Goal: Find specific page/section: Find specific page/section

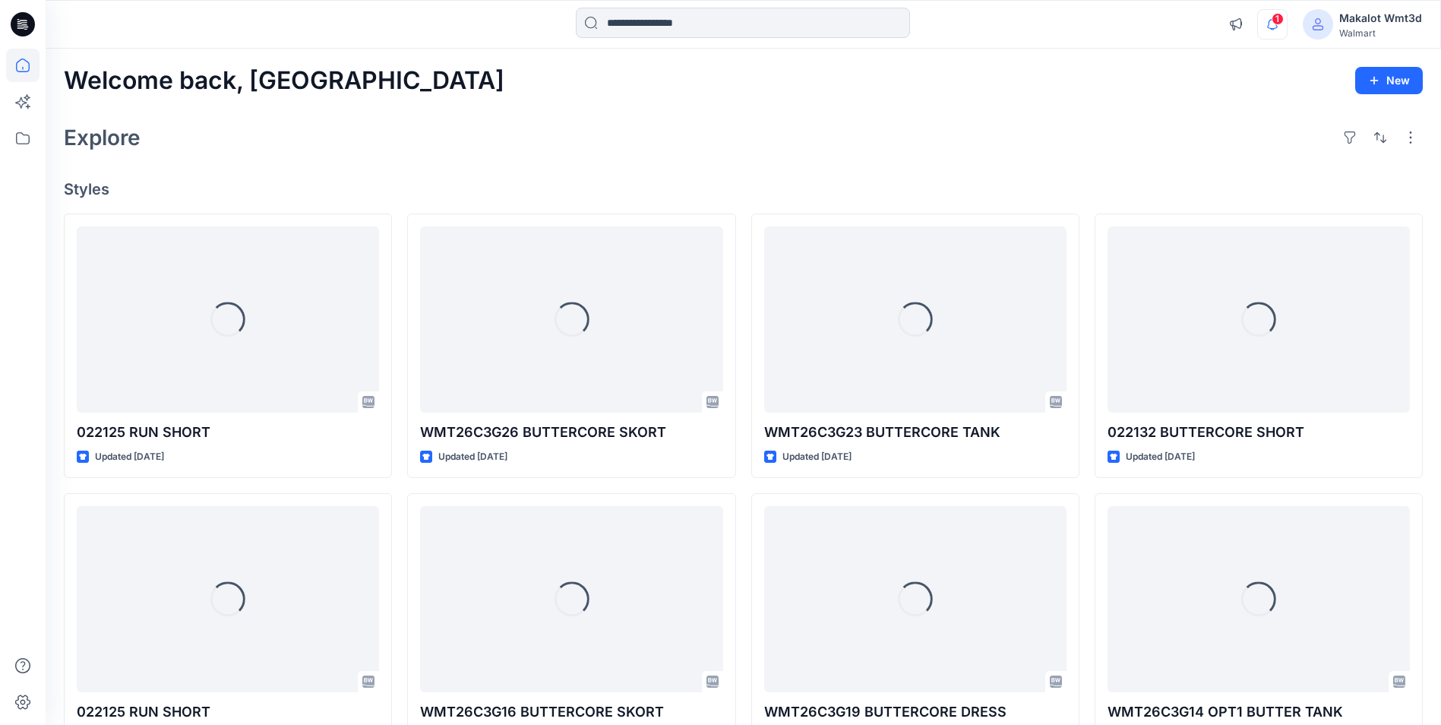
click at [1275, 28] on icon "button" at bounding box center [1272, 24] width 11 height 10
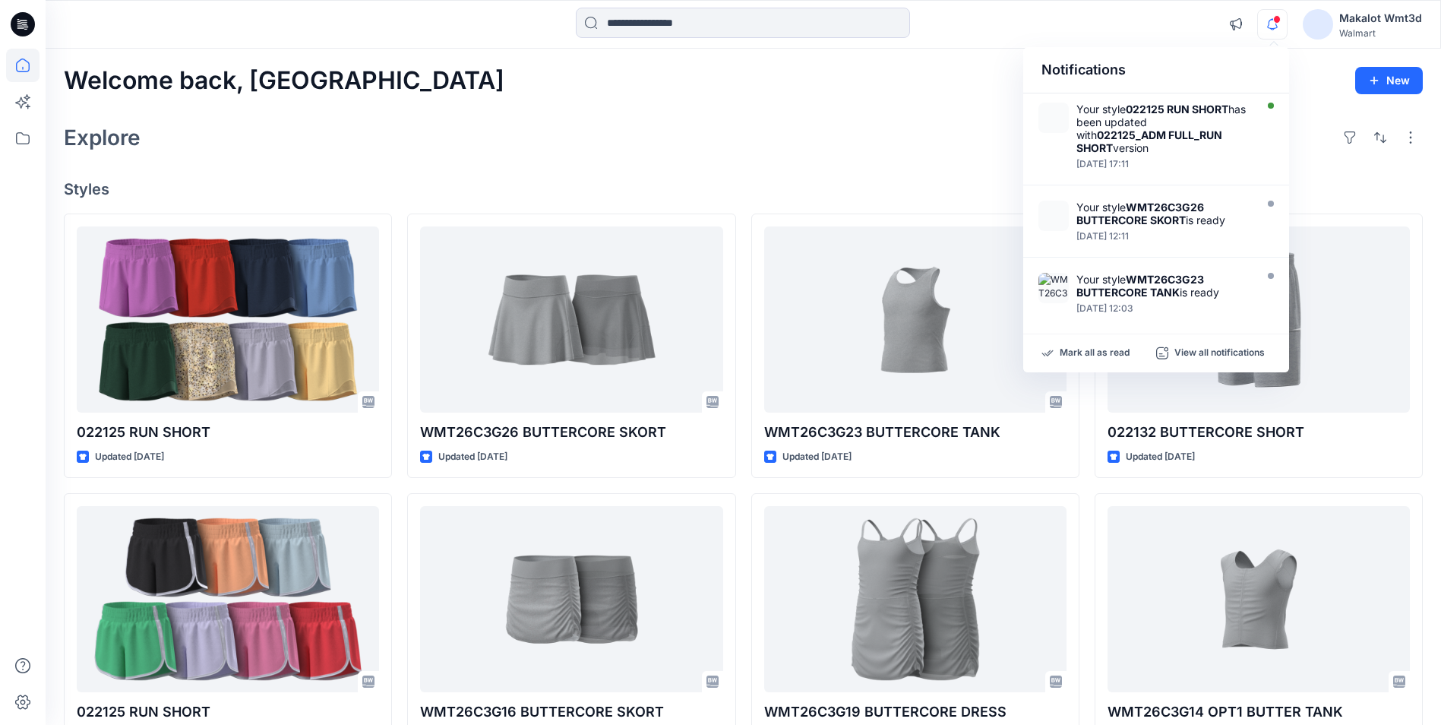
click at [883, 147] on div "Explore" at bounding box center [743, 137] width 1359 height 36
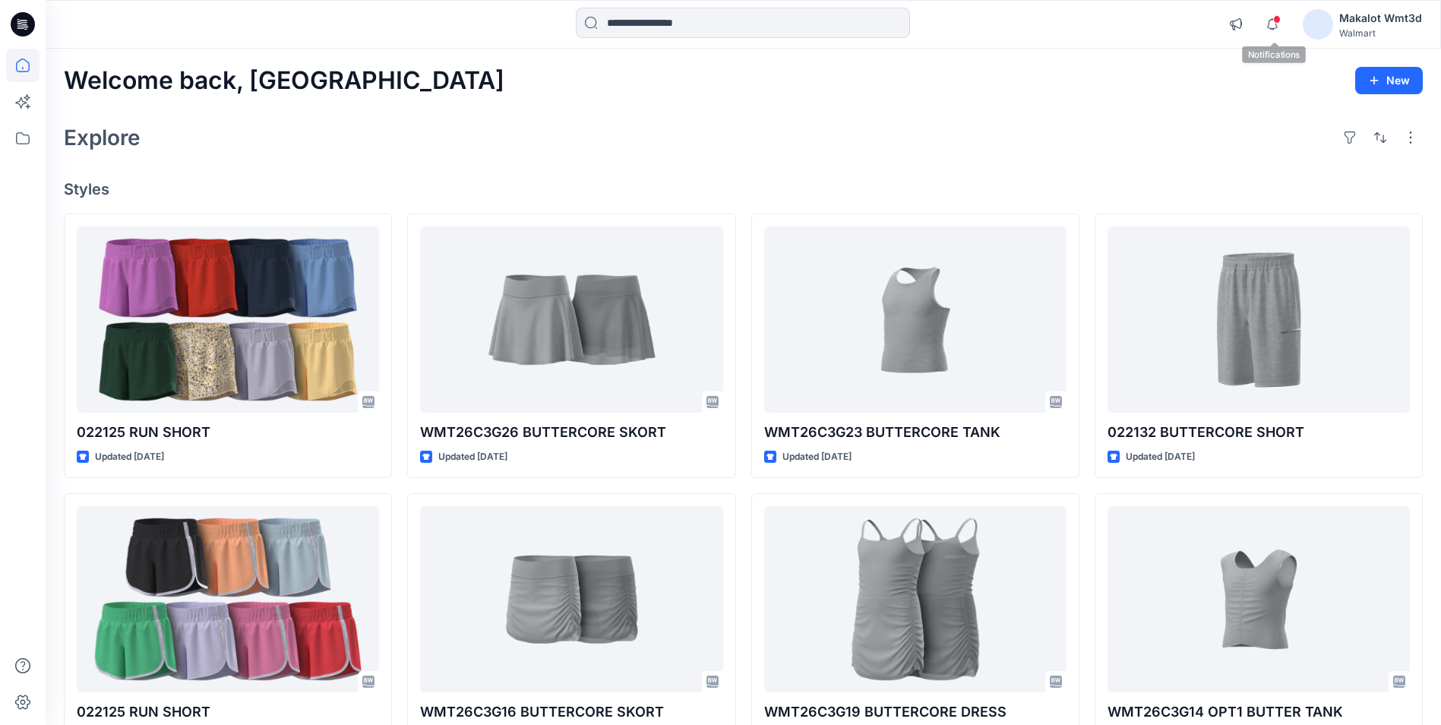
click at [1291, 30] on div "Notifications Your style 022125 RUN SHORT has been updated with 022125_ADM FULL…" at bounding box center [1321, 24] width 201 height 33
click at [1287, 30] on icon "button" at bounding box center [1272, 24] width 29 height 30
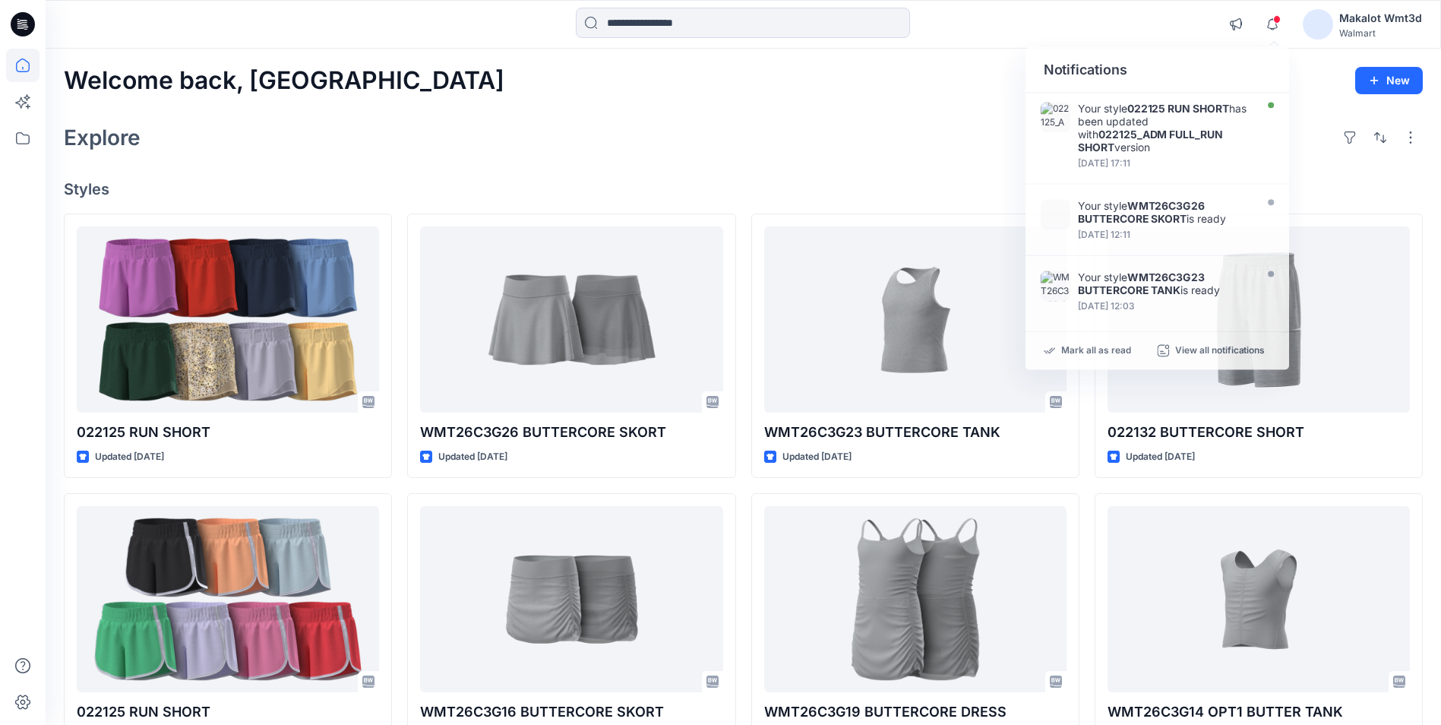
click at [752, 116] on div "Welcome back, Makalot New Explore Styles 022125 RUN SHORT Updated [DATE] 022125…" at bounding box center [744, 579] width 1396 height 1061
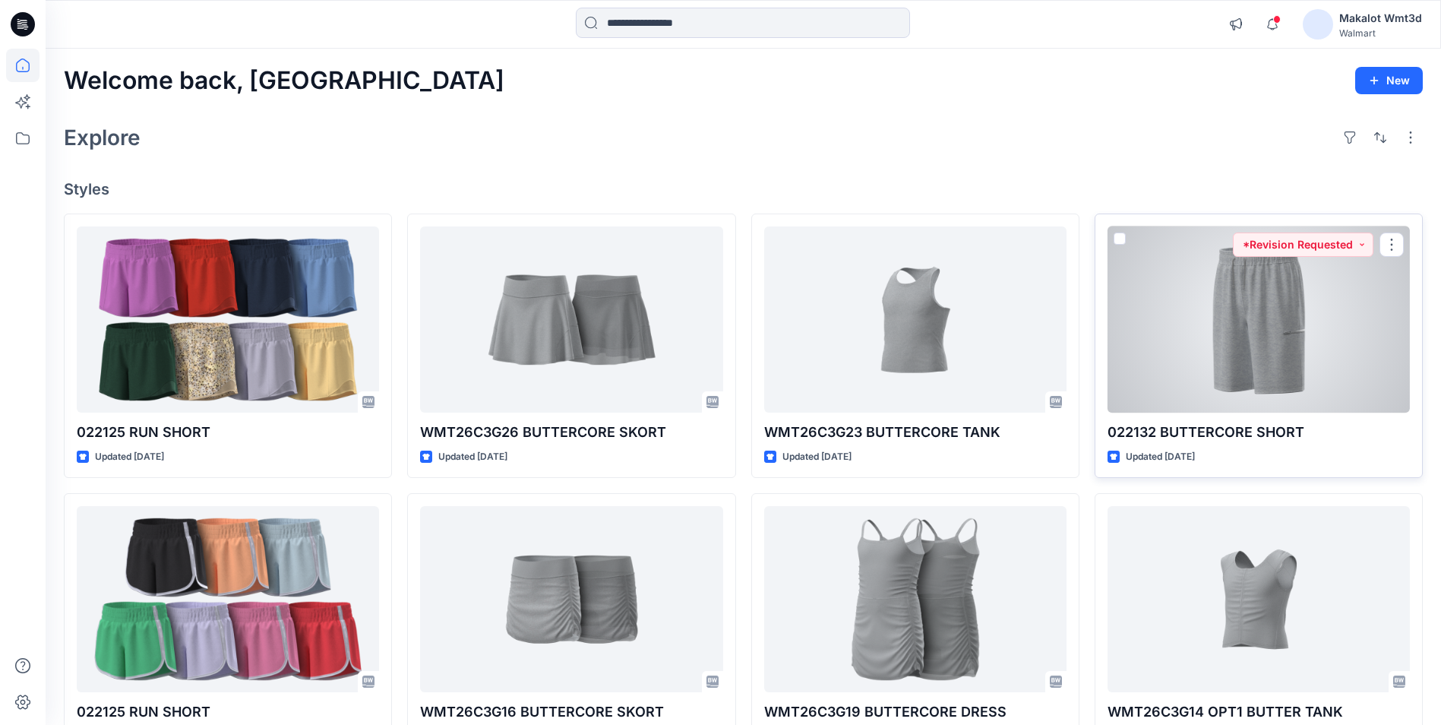
click at [1233, 333] on div at bounding box center [1259, 319] width 302 height 186
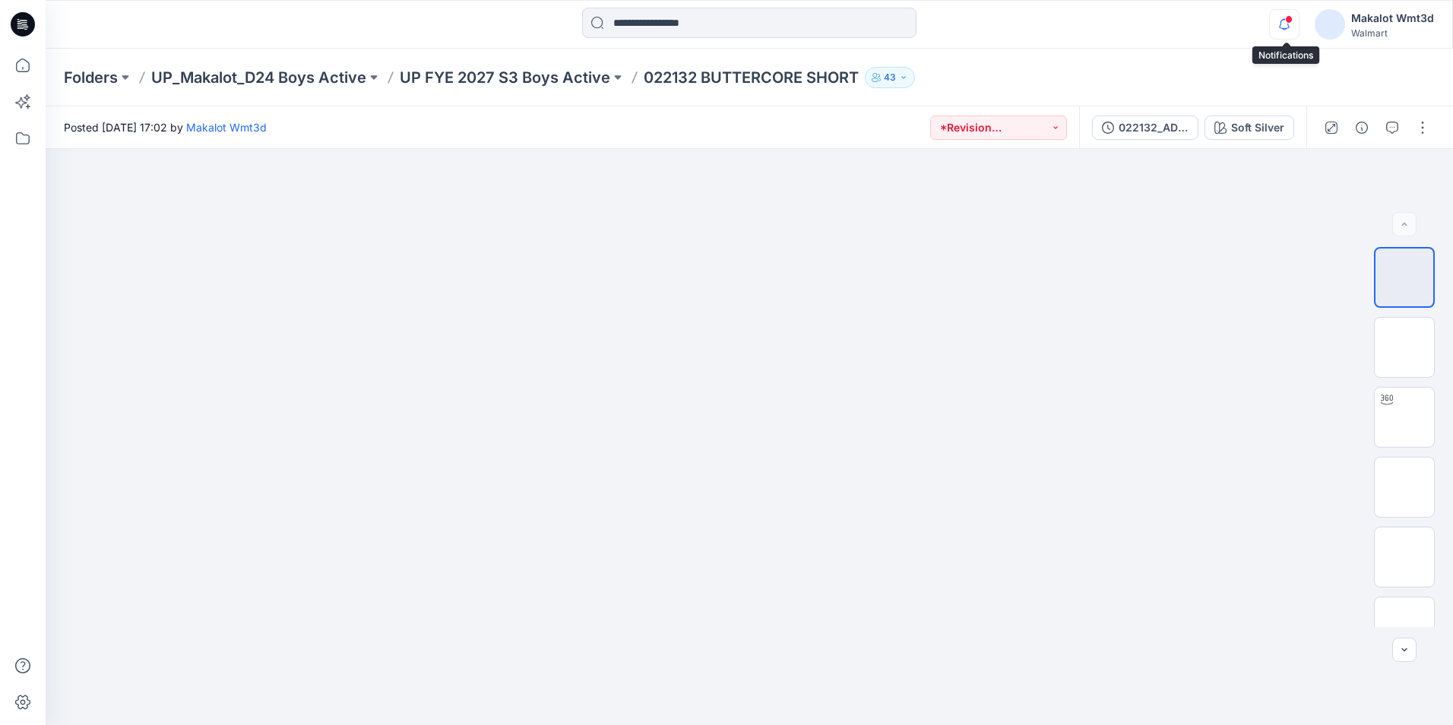
click at [1281, 16] on icon "button" at bounding box center [1283, 24] width 29 height 30
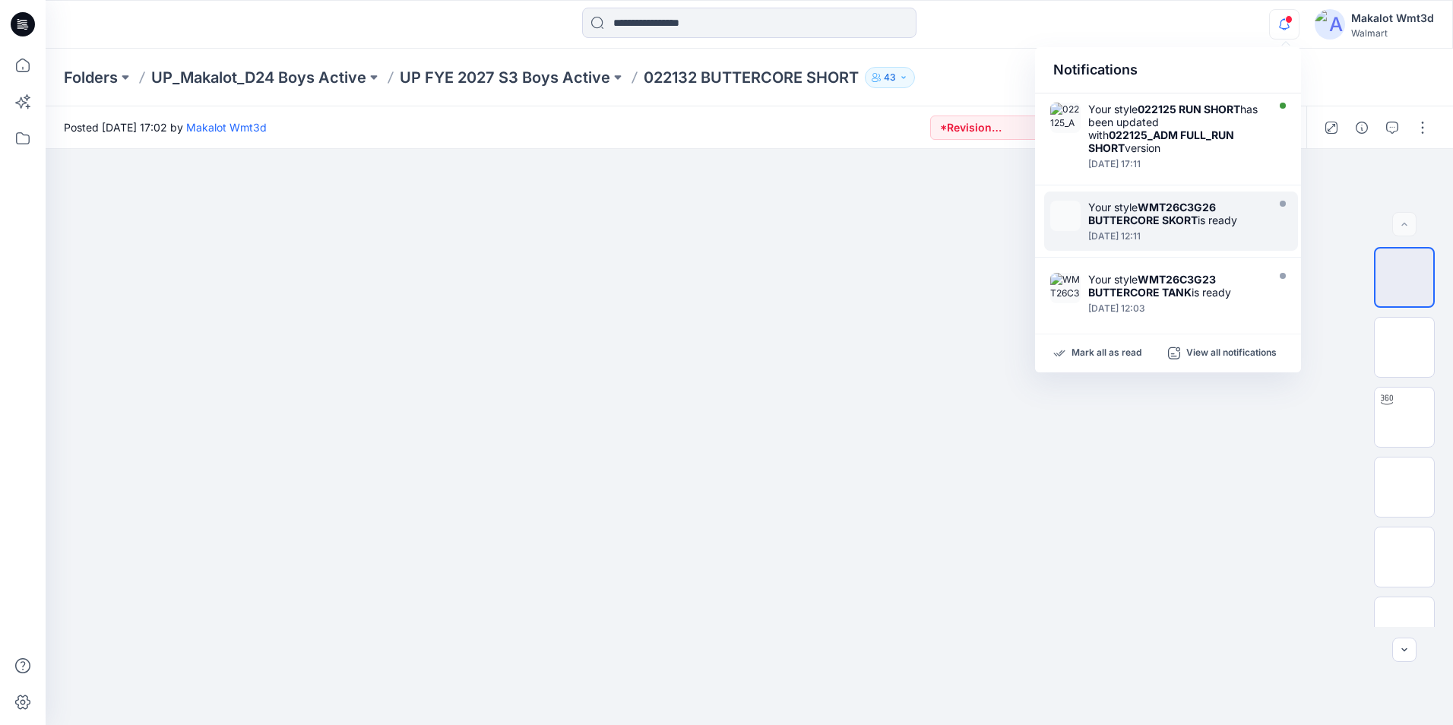
click at [1183, 206] on strong "WMT26C3G26 BUTTERCORE SKORT" at bounding box center [1152, 214] width 128 height 26
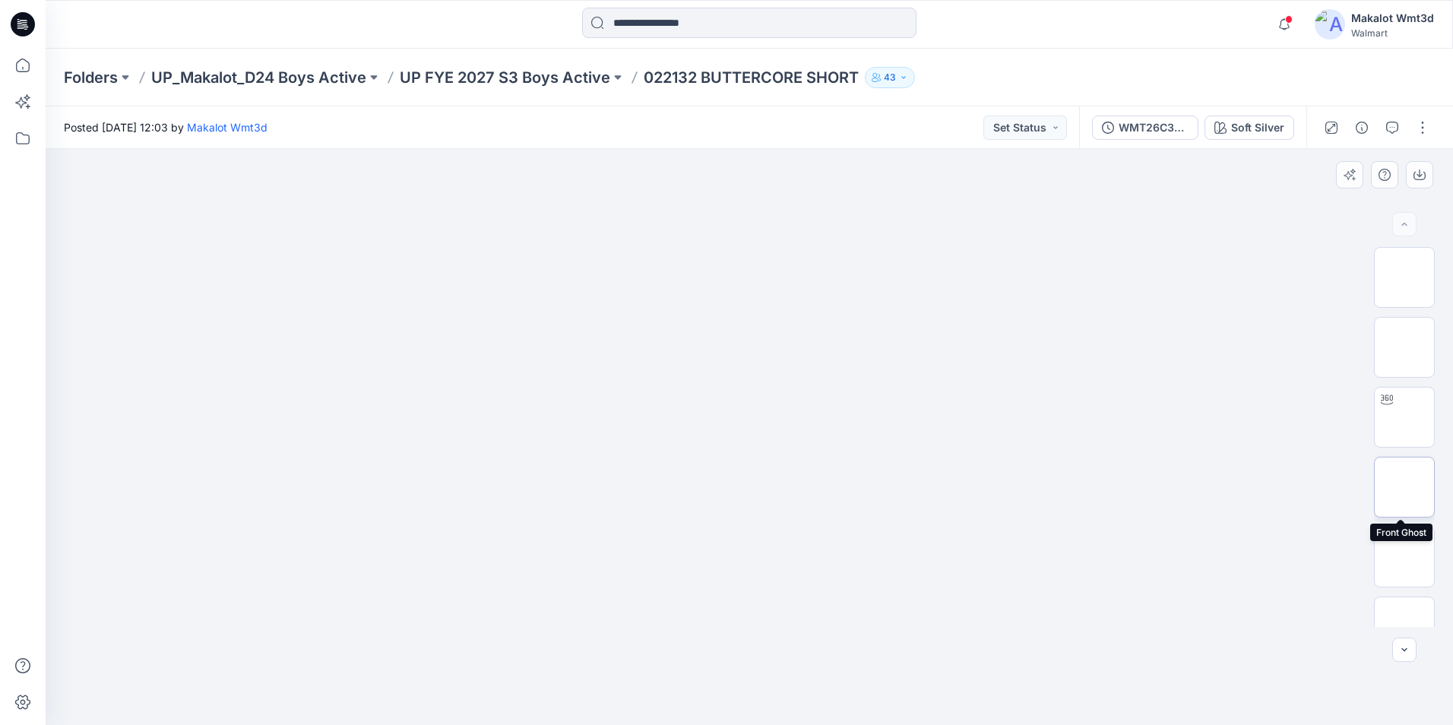
click at [1404, 487] on img at bounding box center [1404, 487] width 0 height 0
click at [1404, 481] on img at bounding box center [1404, 481] width 0 height 0
click at [1404, 551] on img at bounding box center [1404, 551] width 0 height 0
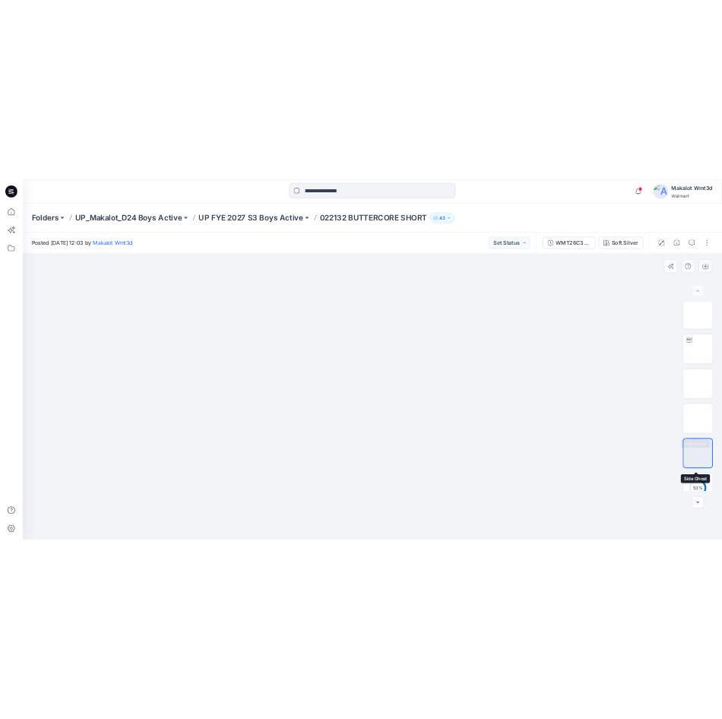
scroll to position [0, 0]
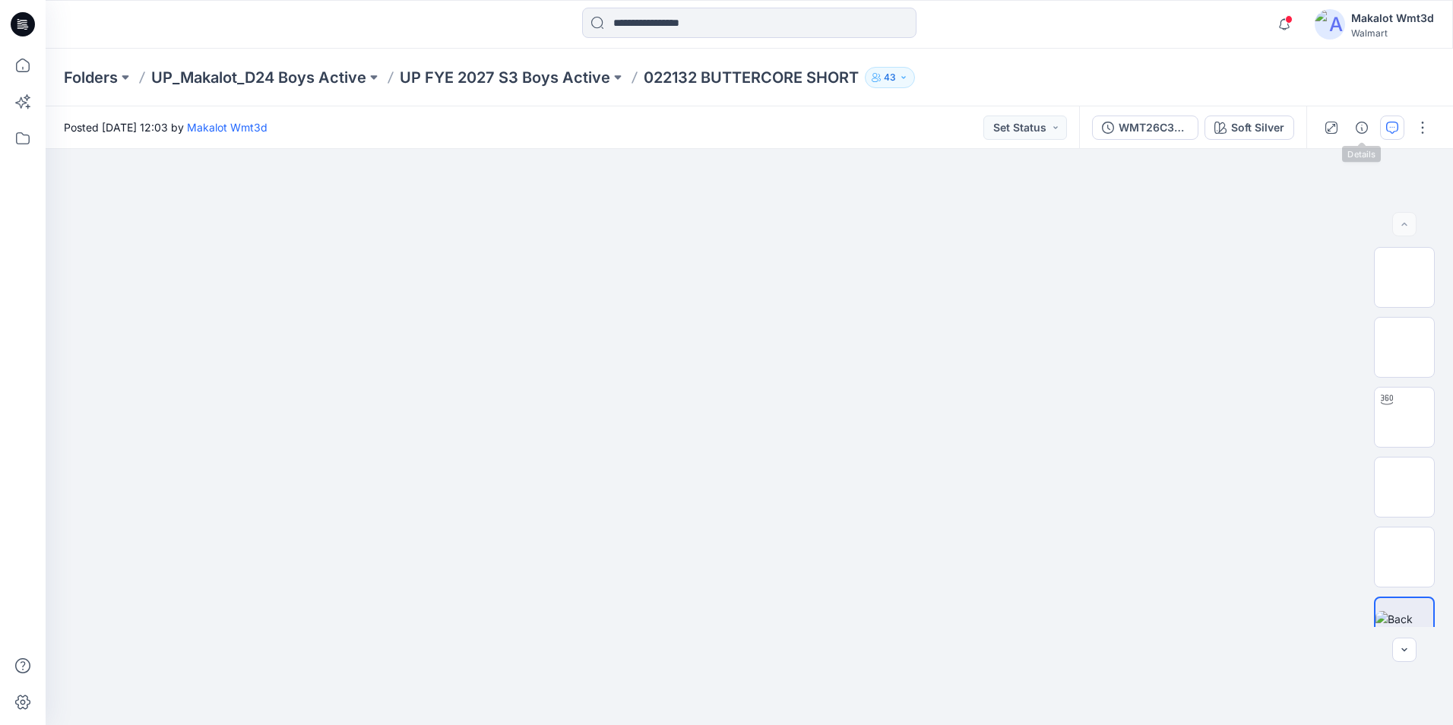
click at [1389, 119] on button "button" at bounding box center [1392, 127] width 24 height 24
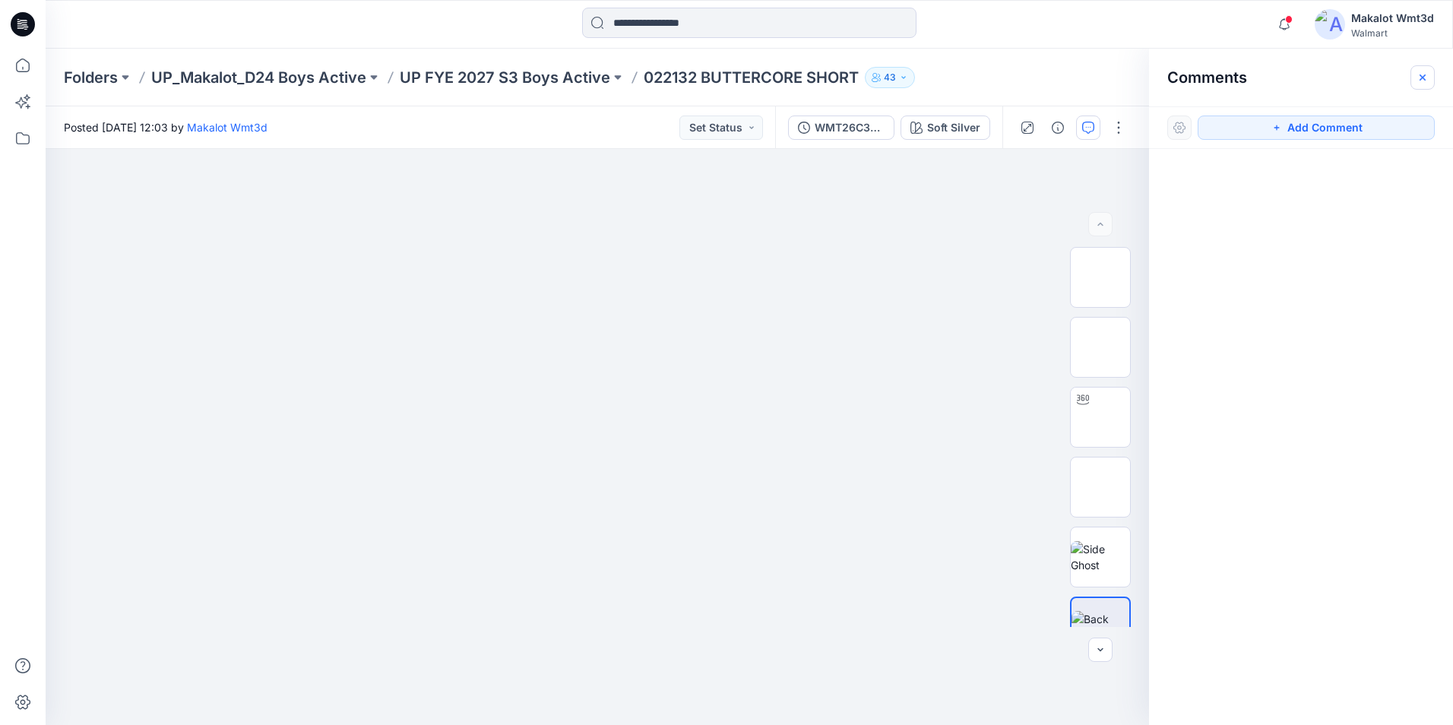
click at [1428, 74] on icon "button" at bounding box center [1422, 77] width 12 height 12
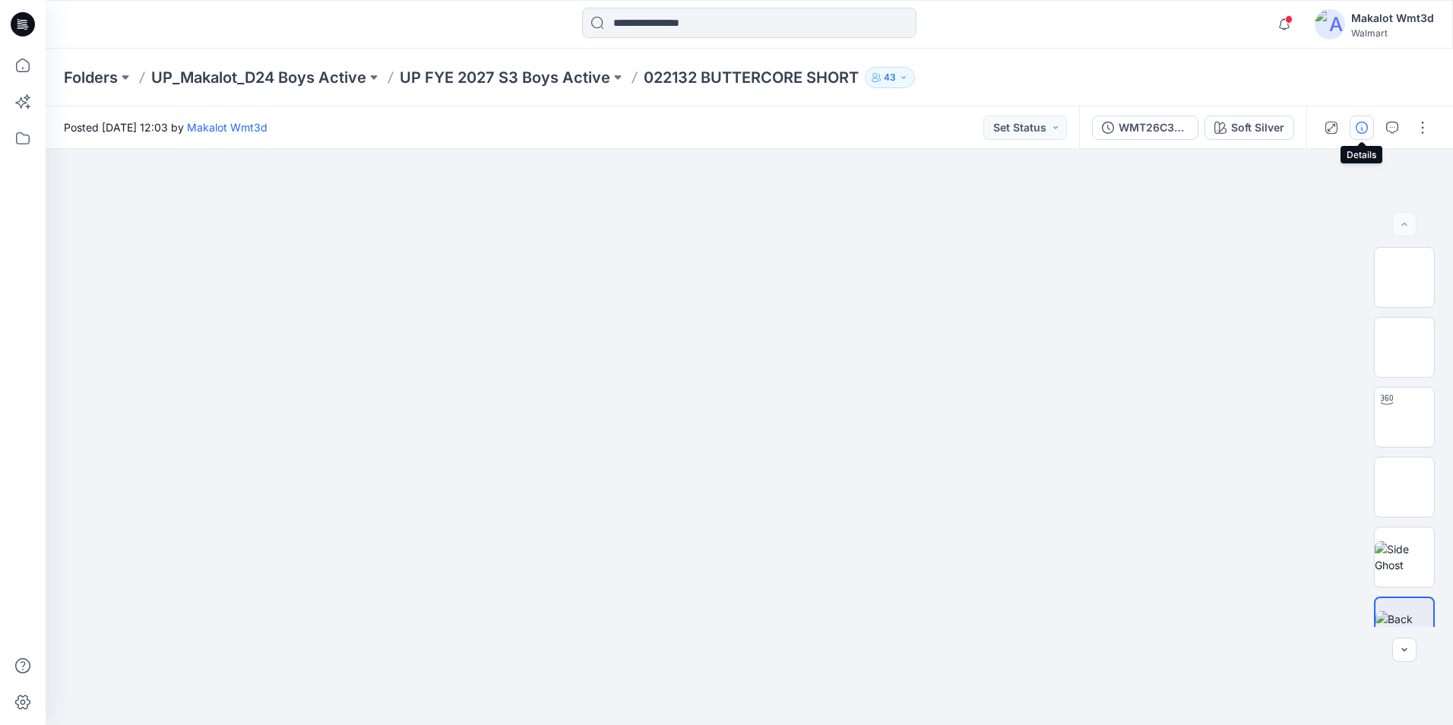
click at [1361, 126] on icon "button" at bounding box center [1361, 128] width 12 height 12
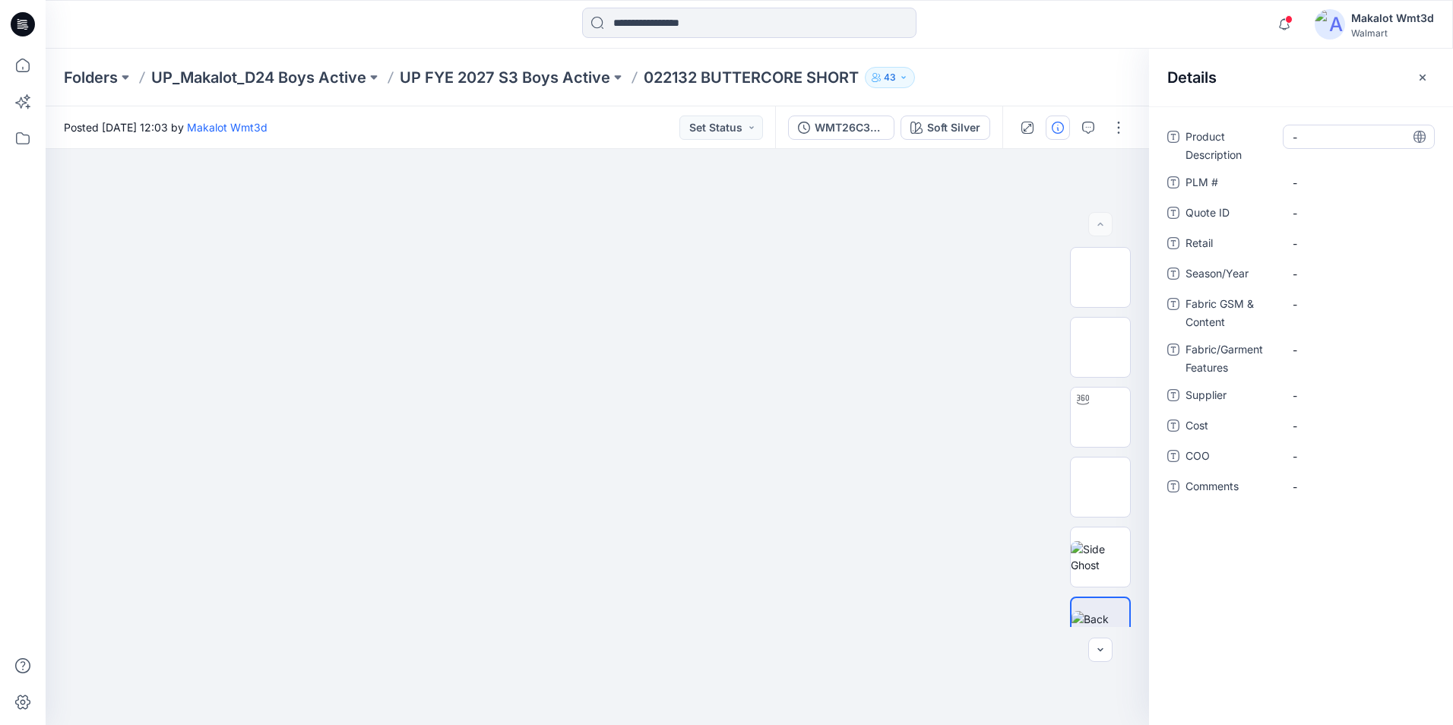
click at [1354, 141] on Description "-" at bounding box center [1358, 137] width 132 height 16
click at [581, 71] on p "UP FYE 2027 S3 Boys Active" at bounding box center [505, 77] width 210 height 21
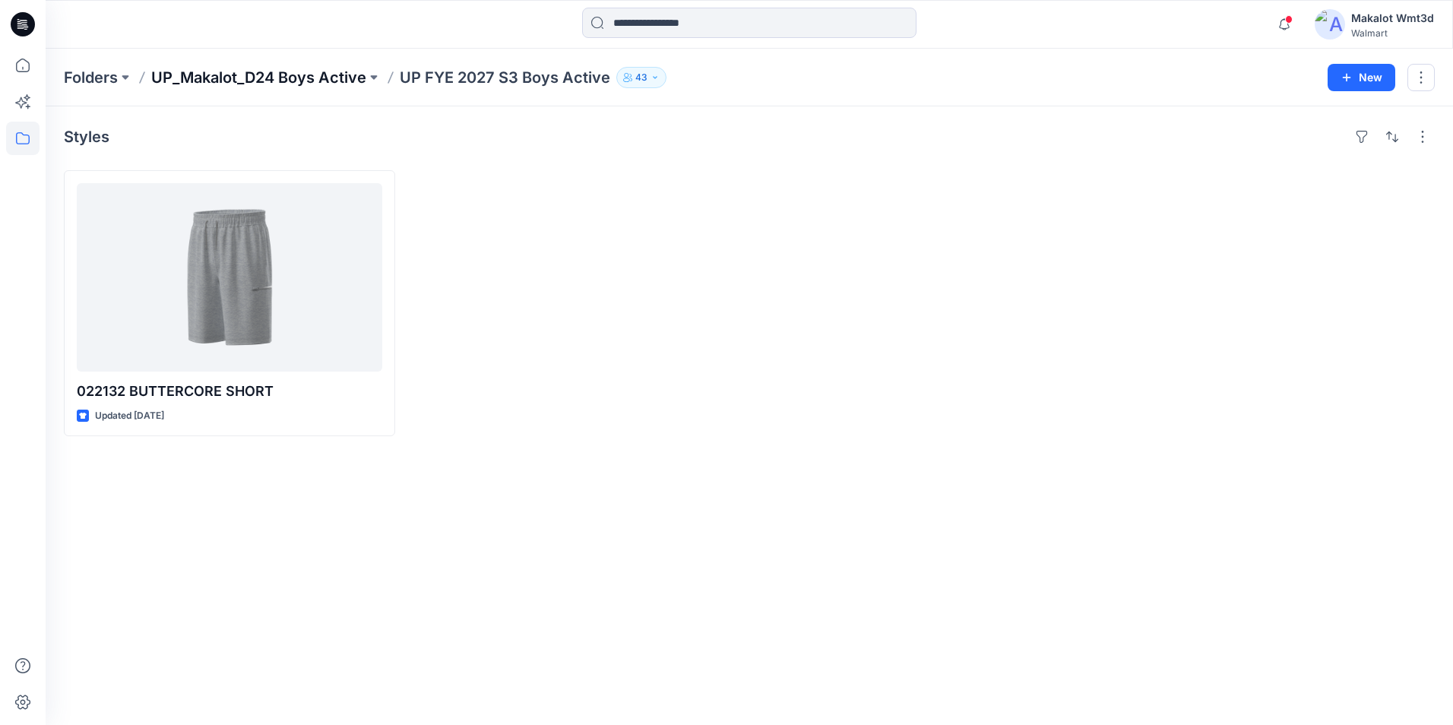
click at [327, 73] on p "UP_Makalot_D24 Boys Active" at bounding box center [258, 77] width 215 height 21
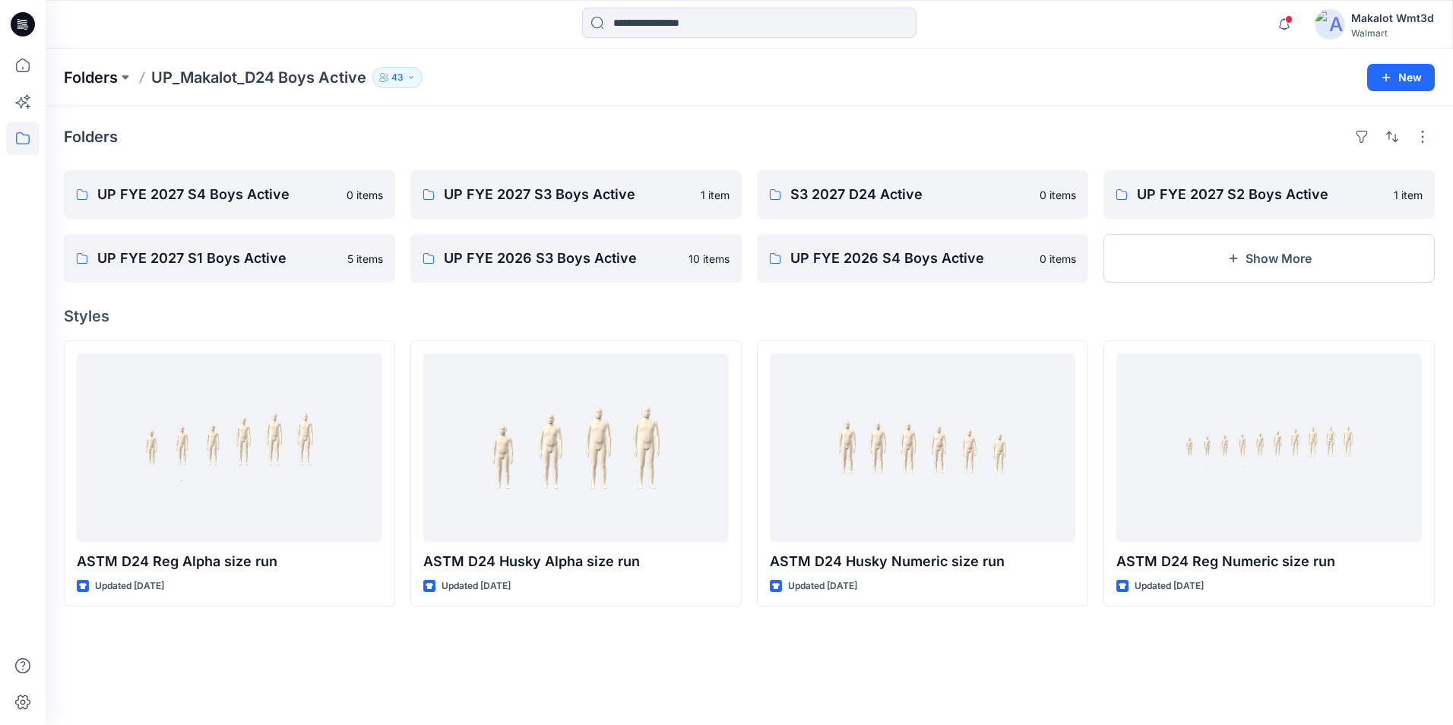
click at [103, 77] on p "Folders" at bounding box center [91, 77] width 54 height 21
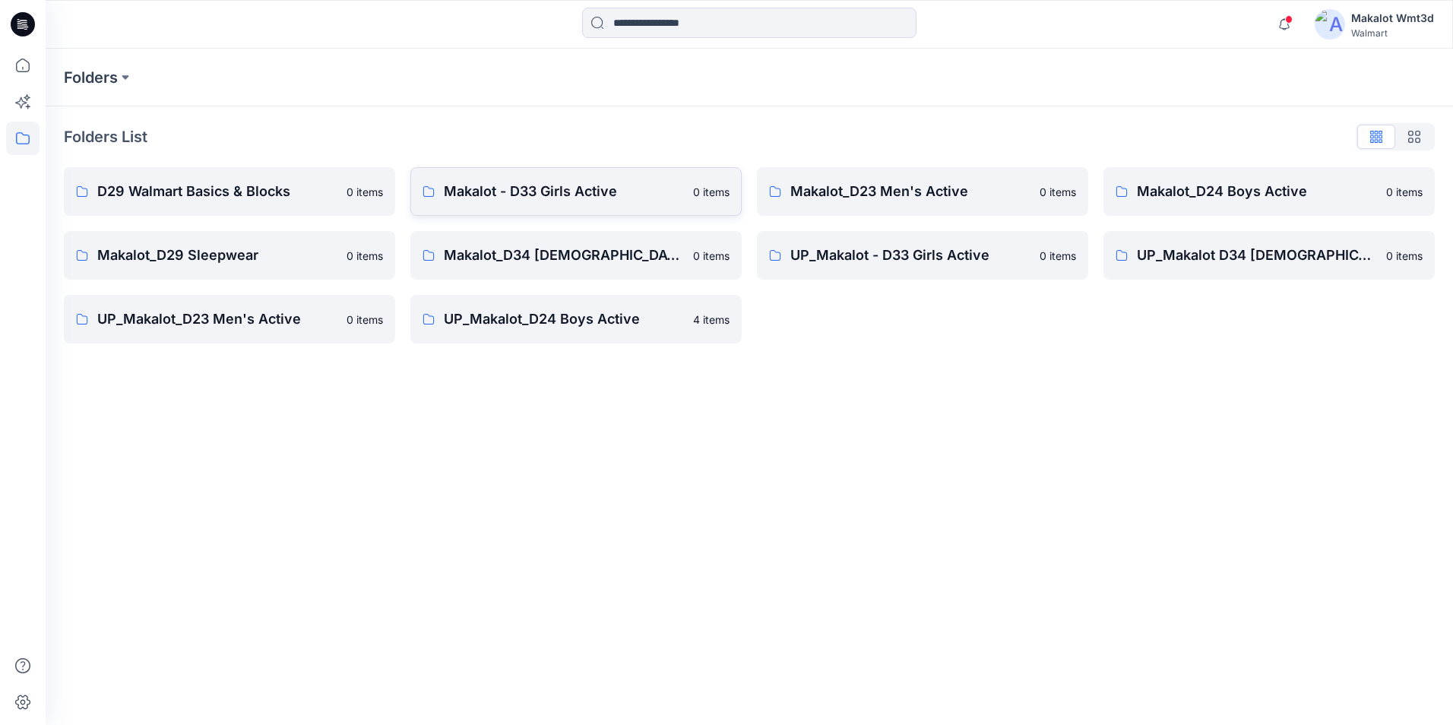
click at [557, 188] on p "Makalot - D33 Girls Active" at bounding box center [564, 191] width 240 height 21
click at [862, 253] on p "UP_Makalot - D33 Girls Active" at bounding box center [910, 255] width 240 height 21
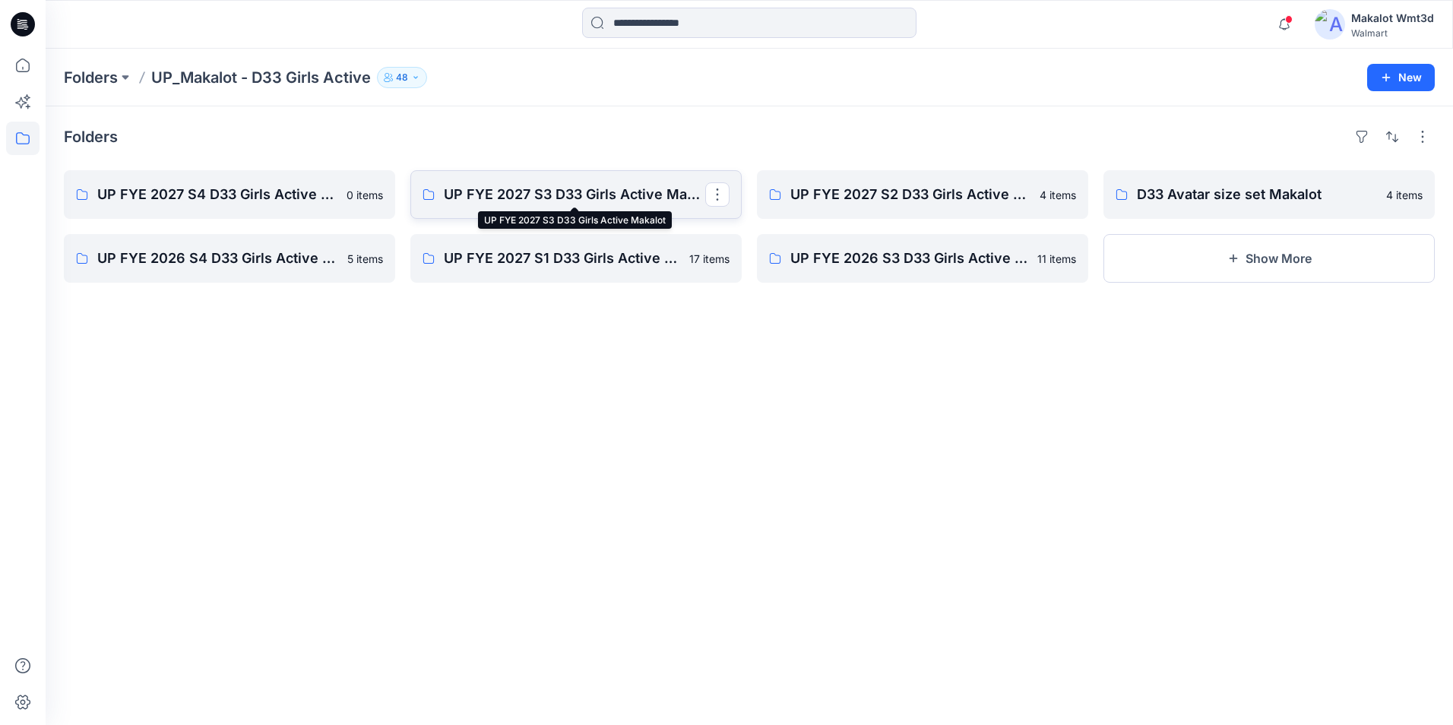
click at [568, 194] on p "UP FYE 2027 S3 D33 Girls Active Makalot" at bounding box center [574, 194] width 261 height 21
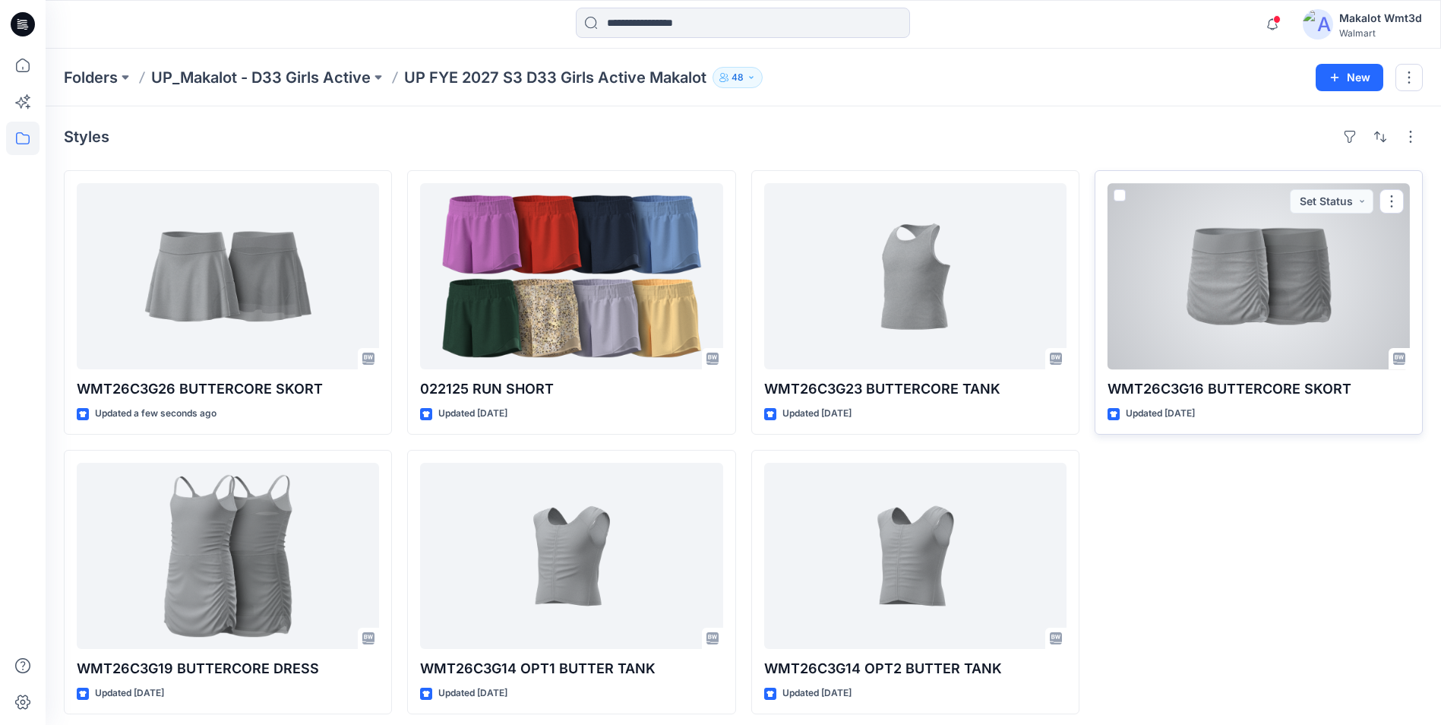
click at [1225, 315] on div at bounding box center [1259, 276] width 302 height 186
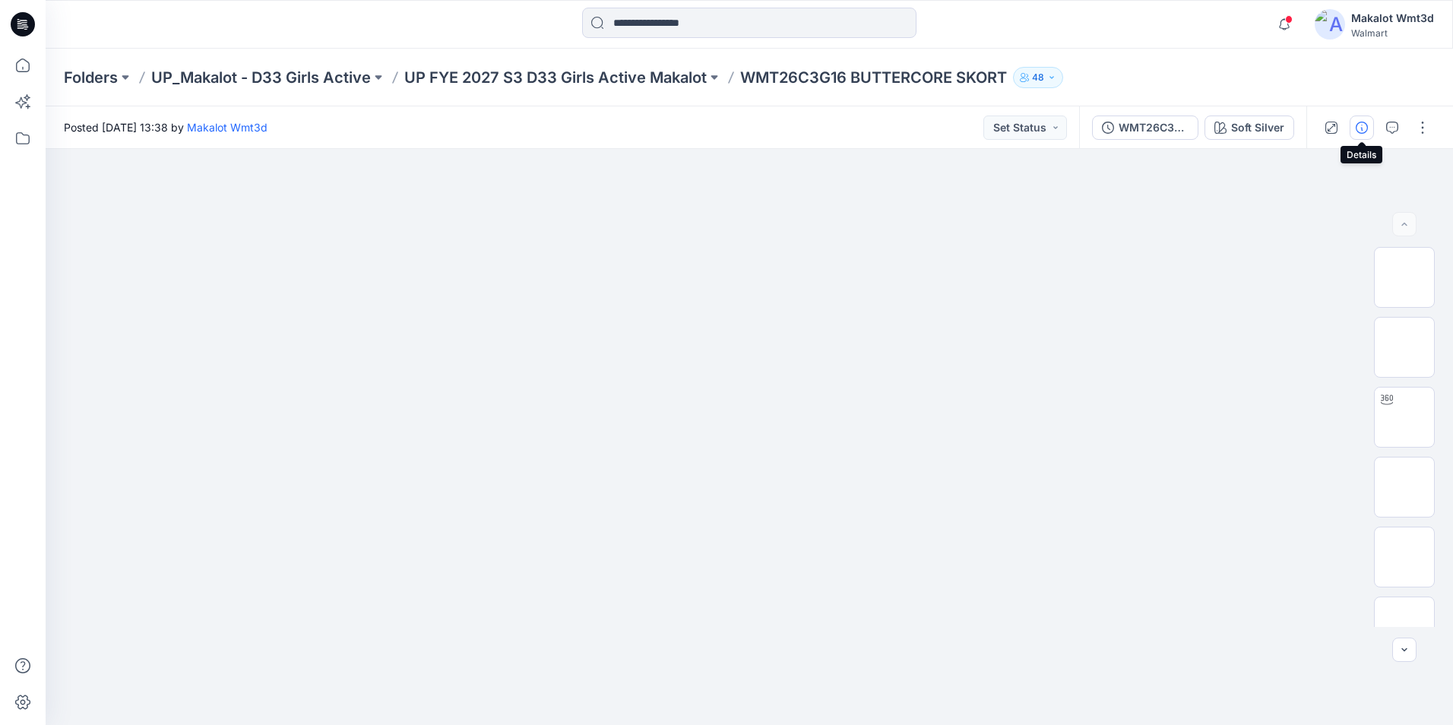
click at [1367, 125] on button "button" at bounding box center [1361, 127] width 24 height 24
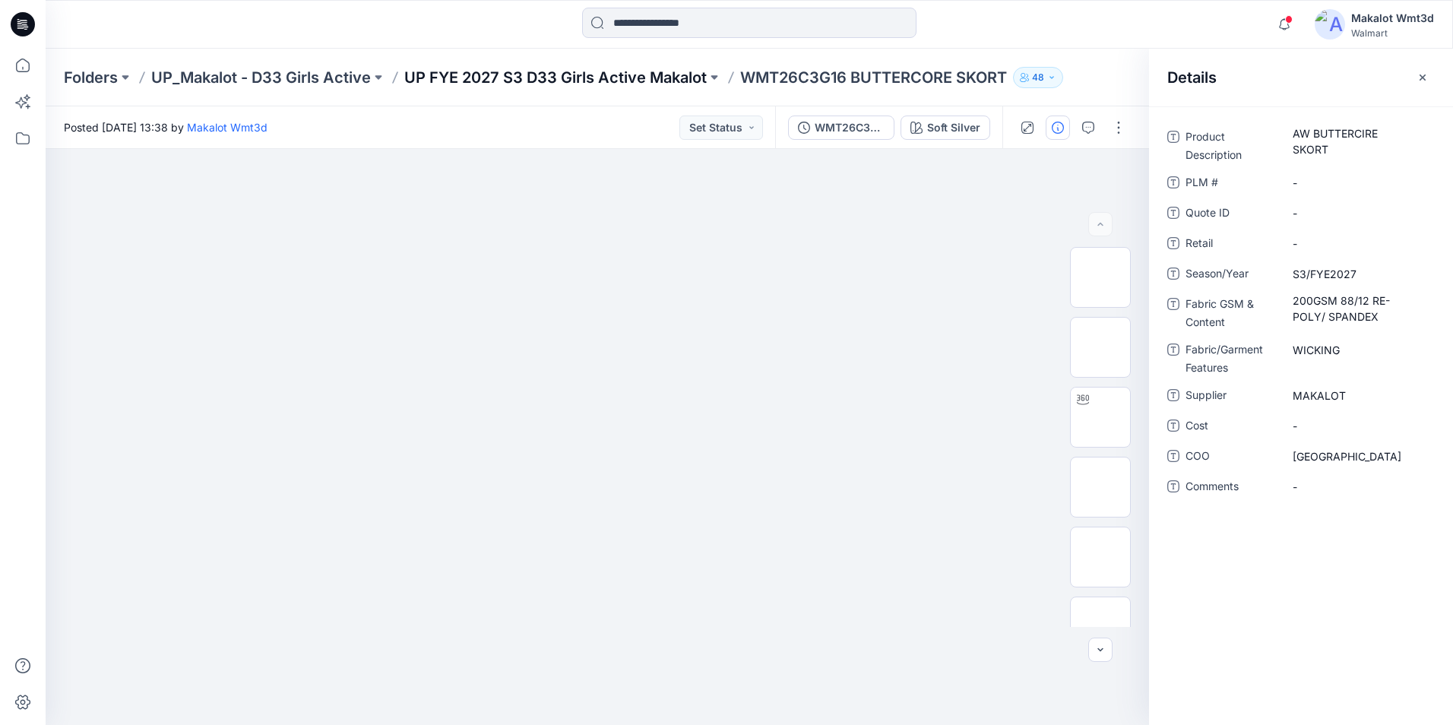
click at [520, 80] on p "UP FYE 2027 S3 D33 Girls Active Makalot" at bounding box center [555, 77] width 302 height 21
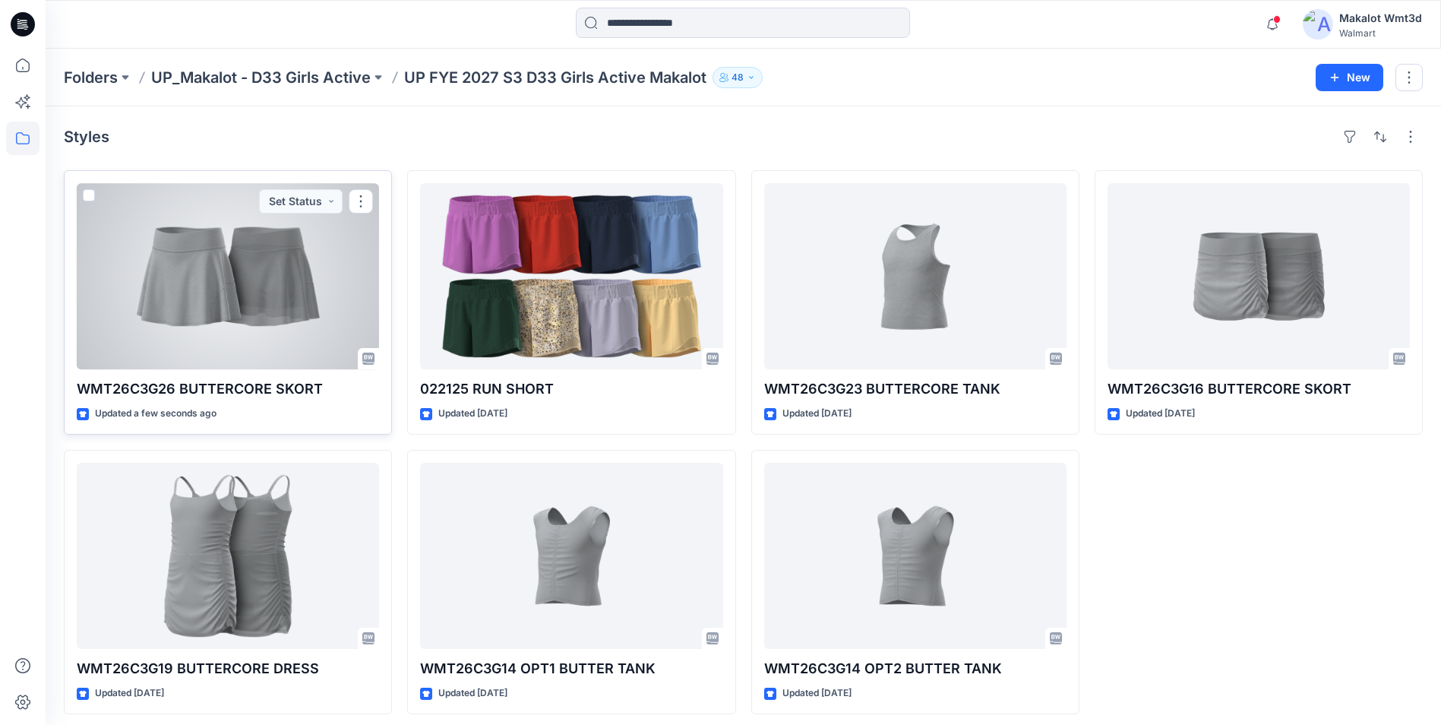
click at [268, 286] on div at bounding box center [228, 276] width 302 height 186
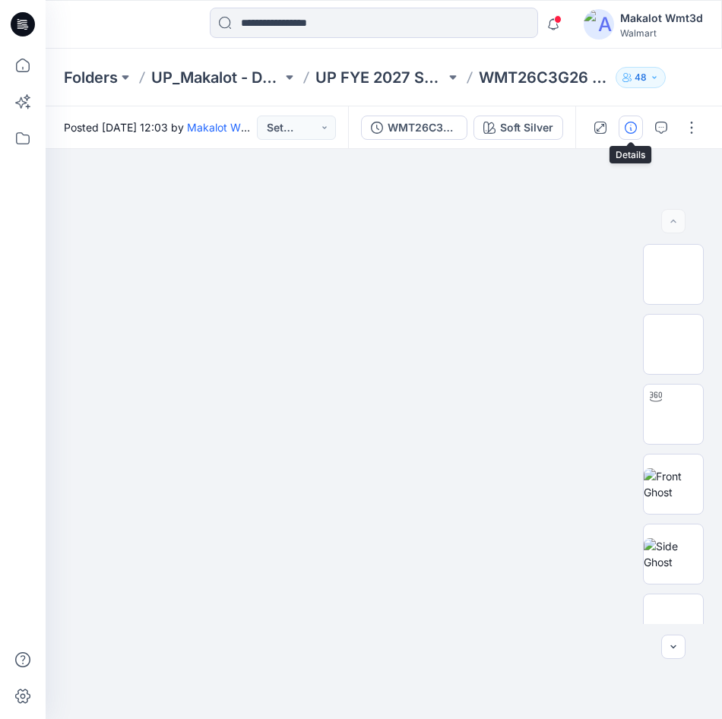
click at [623, 123] on button "button" at bounding box center [630, 127] width 24 height 24
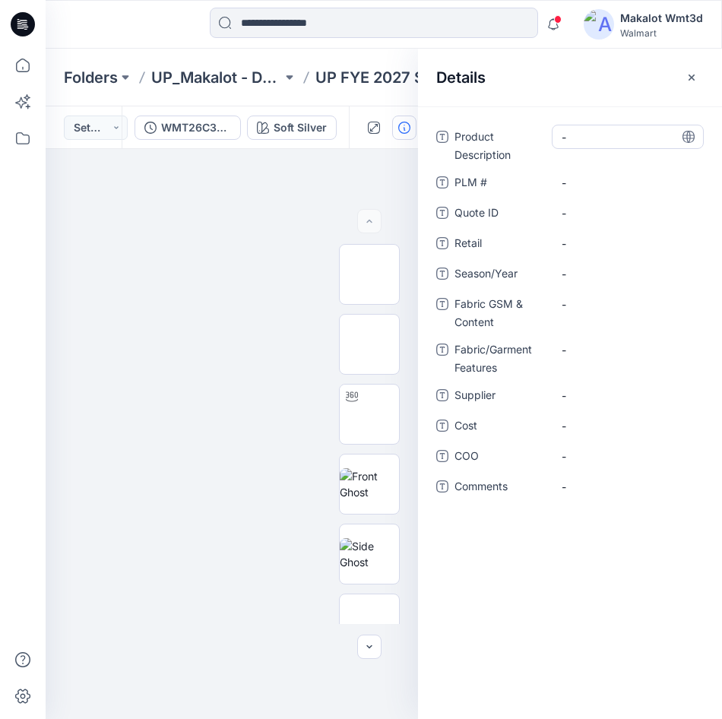
click at [586, 134] on Description "-" at bounding box center [627, 137] width 132 height 16
type textarea "**********"
click at [602, 146] on Description "AW BUTTERCORE SKOTY" at bounding box center [627, 141] width 132 height 32
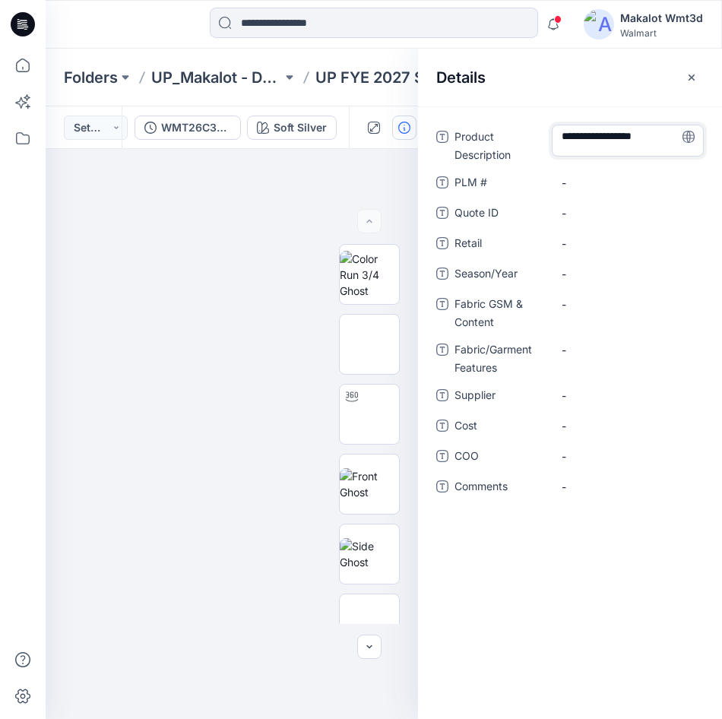
type textarea "**********"
click at [602, 179] on \ "-" at bounding box center [627, 183] width 132 height 16
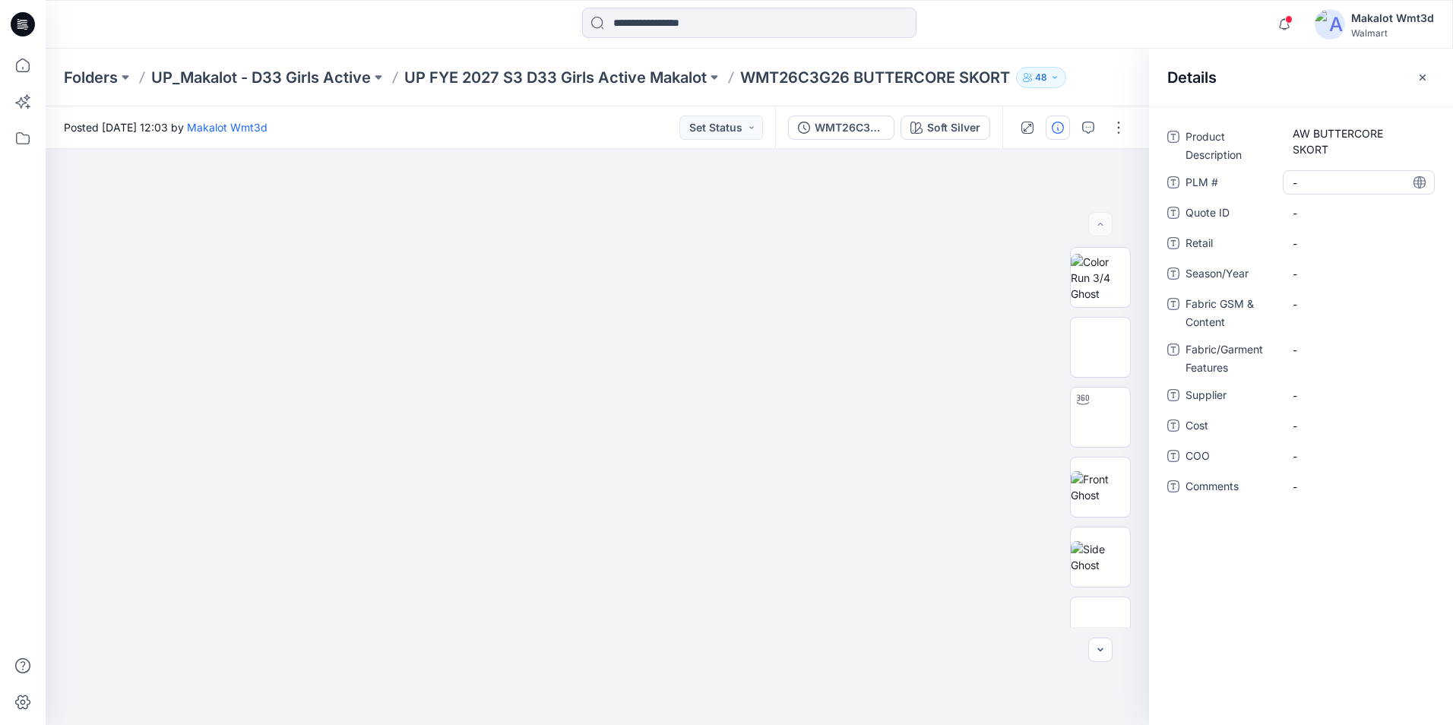
click at [1371, 182] on \ "-" at bounding box center [1358, 183] width 132 height 16
type textarea "****"
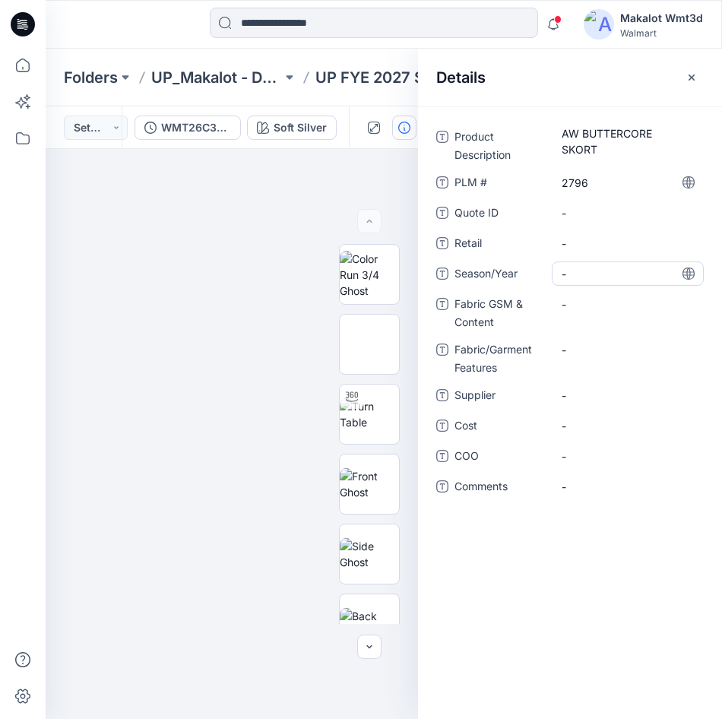
click at [582, 281] on span "-" at bounding box center [627, 274] width 132 height 16
type textarea "**********"
click at [584, 302] on Content "-" at bounding box center [627, 304] width 132 height 16
type textarea "**********"
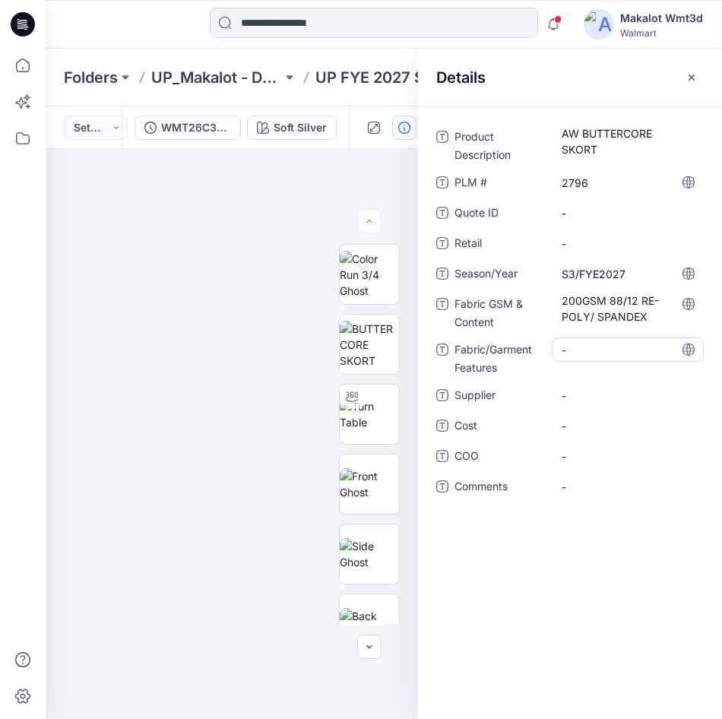
click at [586, 348] on Features "-" at bounding box center [627, 350] width 132 height 16
type textarea "*******"
click at [572, 390] on span "-" at bounding box center [627, 395] width 132 height 16
type textarea "*******"
click at [596, 451] on span "-" at bounding box center [627, 456] width 132 height 16
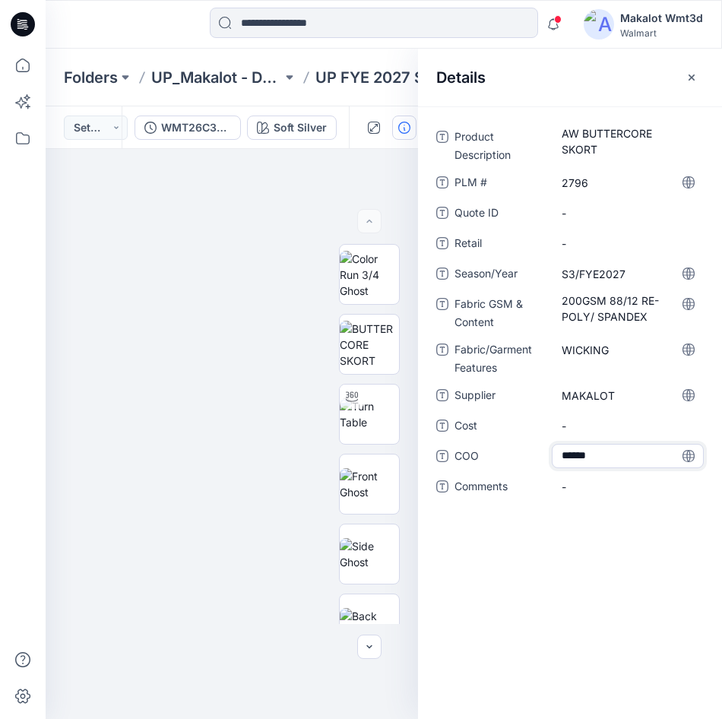
type textarea "*******"
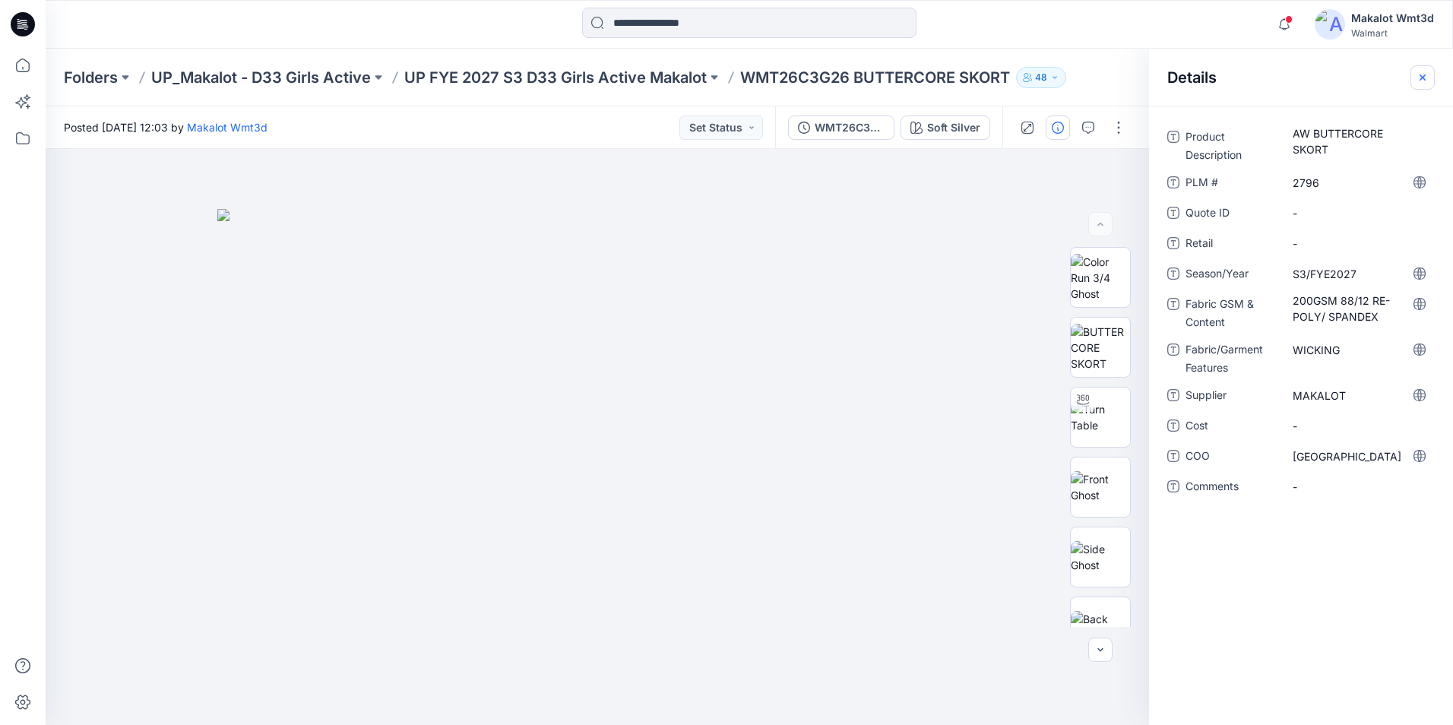
click at [1418, 70] on button "button" at bounding box center [1422, 77] width 24 height 24
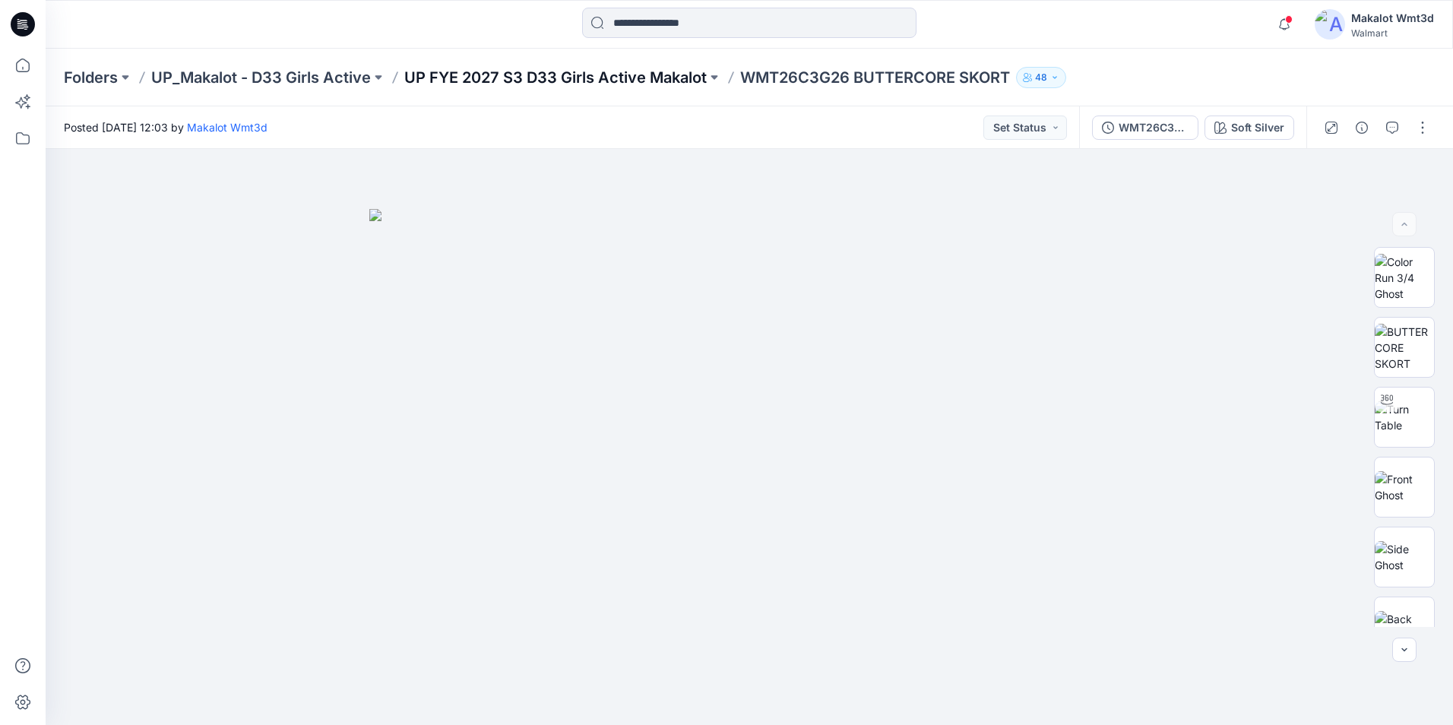
click at [631, 73] on p "UP FYE 2027 S3 D33 Girls Active Makalot" at bounding box center [555, 77] width 302 height 21
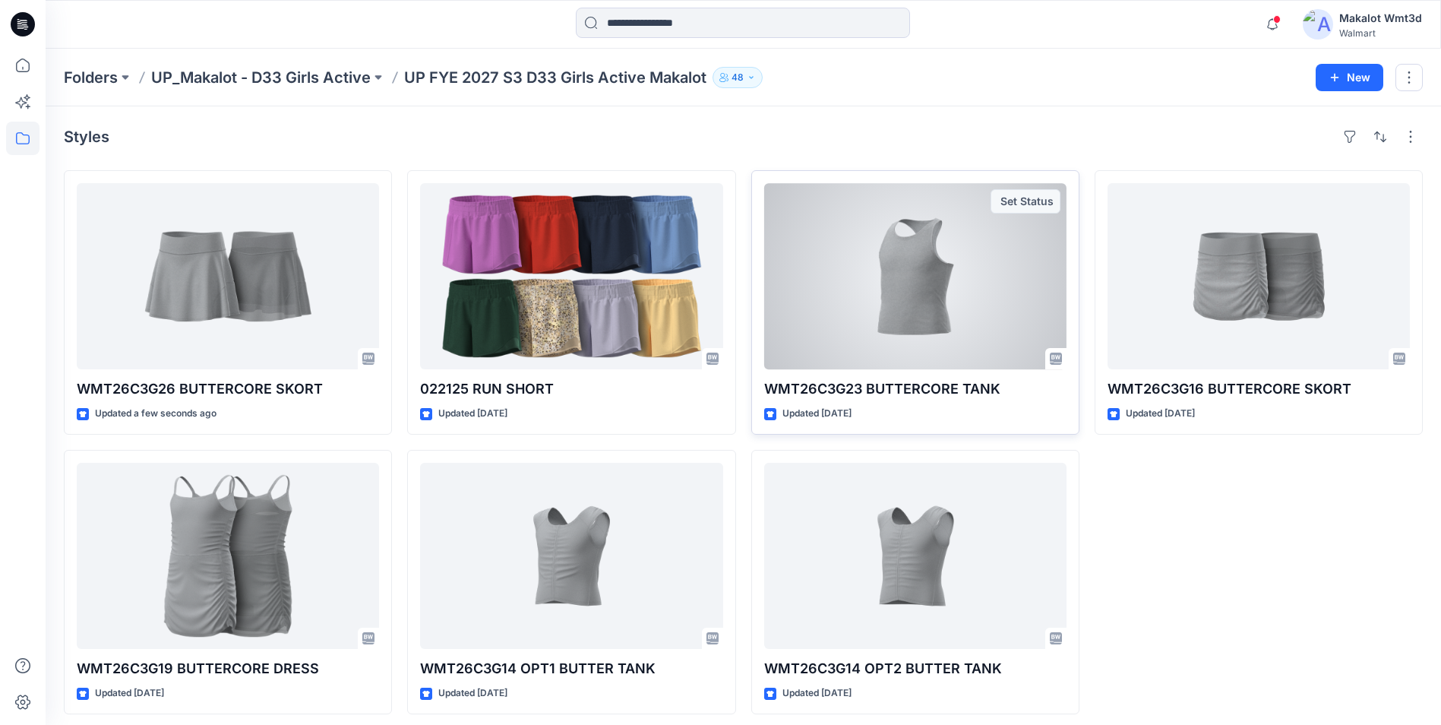
click at [913, 340] on div at bounding box center [915, 276] width 302 height 186
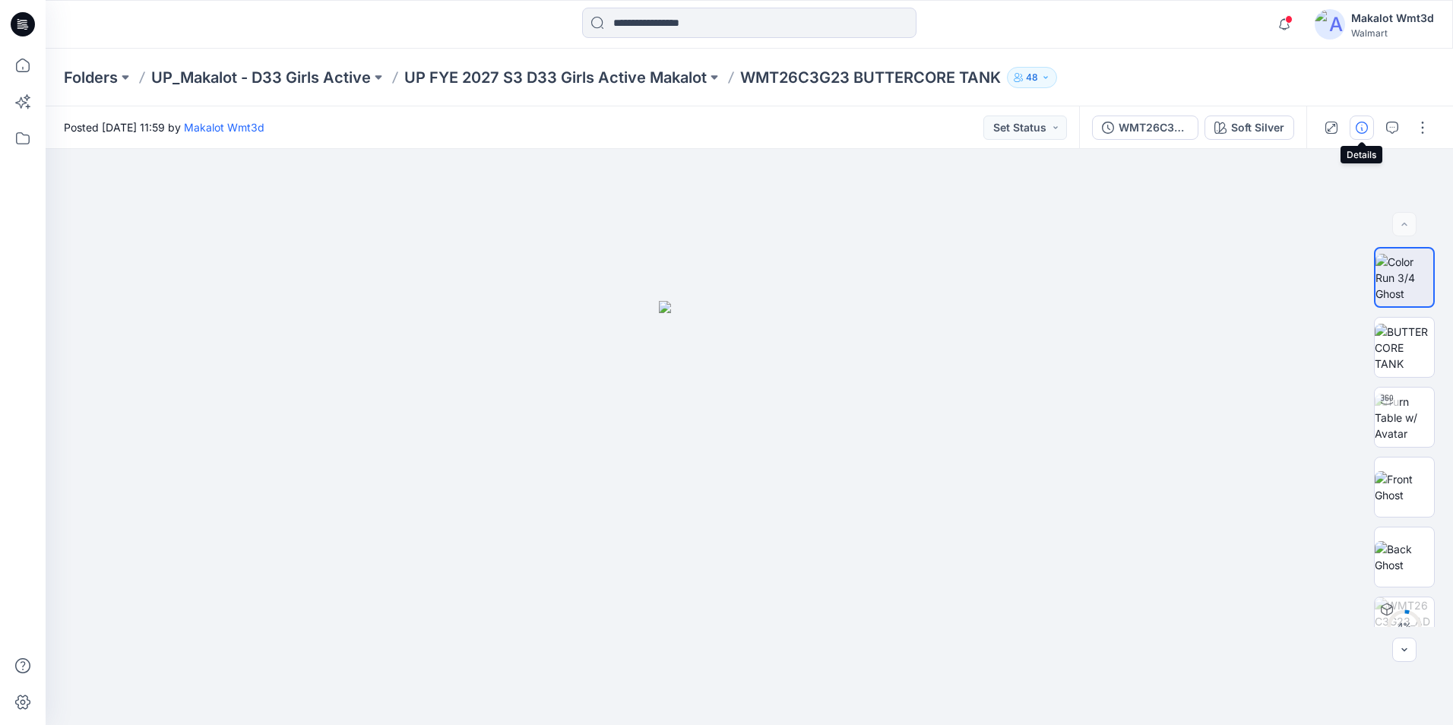
click at [1356, 122] on icon "button" at bounding box center [1361, 128] width 12 height 12
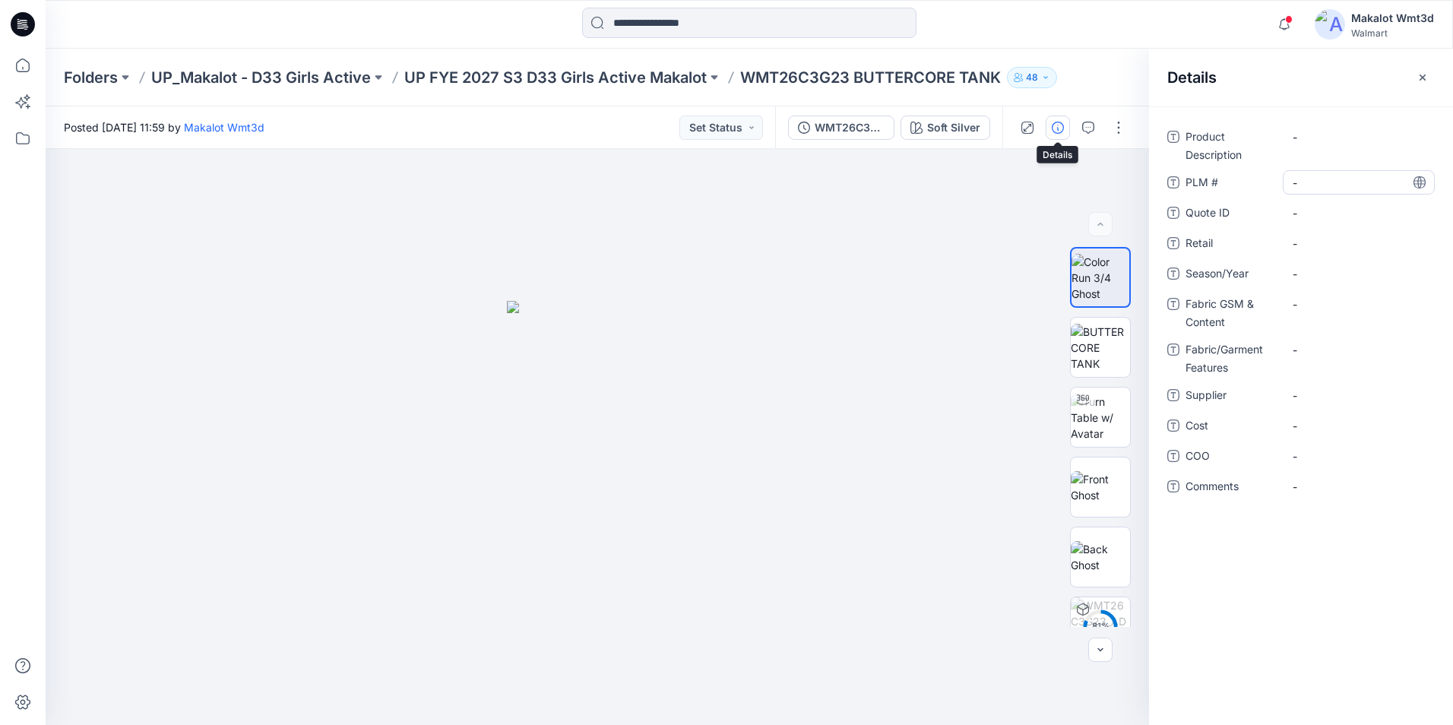
click at [1320, 181] on \ "-" at bounding box center [1358, 183] width 132 height 16
type textarea "****"
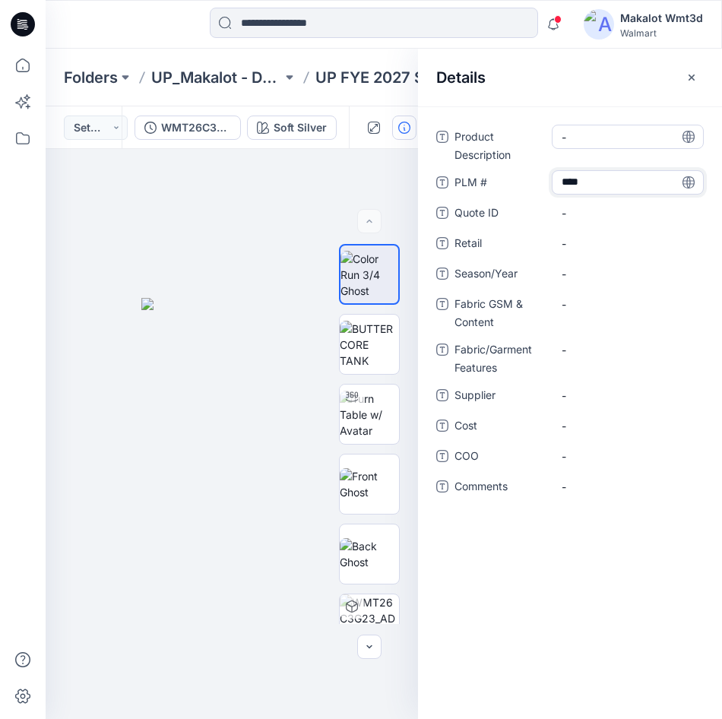
click at [600, 144] on Description "-" at bounding box center [627, 137] width 132 height 16
type textarea "**********"
click at [589, 264] on div "-" at bounding box center [628, 273] width 152 height 24
type textarea "**********"
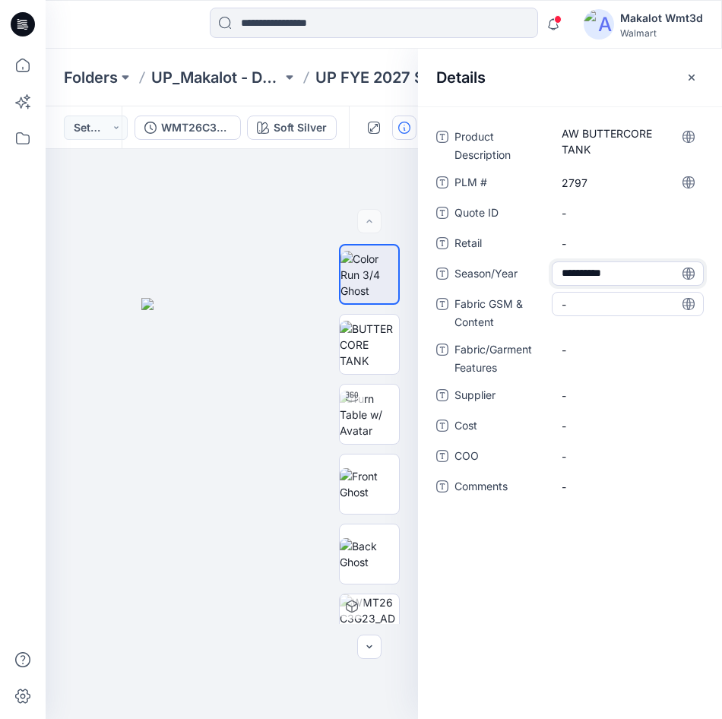
click at [598, 296] on Content "-" at bounding box center [627, 304] width 132 height 16
type textarea "**********"
click at [615, 349] on Features "-" at bounding box center [627, 350] width 132 height 16
type textarea "*******"
click at [584, 406] on div "-" at bounding box center [628, 395] width 152 height 24
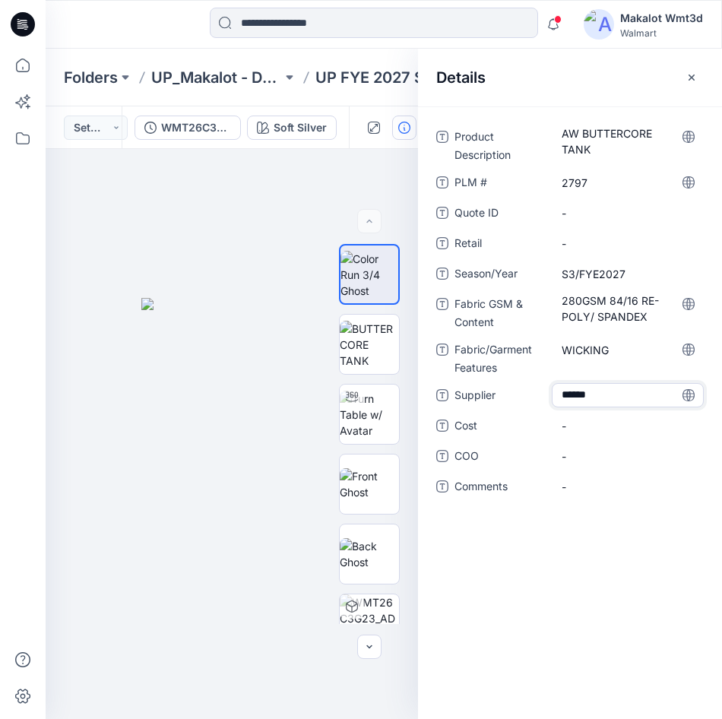
type textarea "*******"
click at [628, 448] on span "-" at bounding box center [627, 456] width 132 height 16
type textarea "*******"
click at [276, 204] on div at bounding box center [232, 434] width 372 height 570
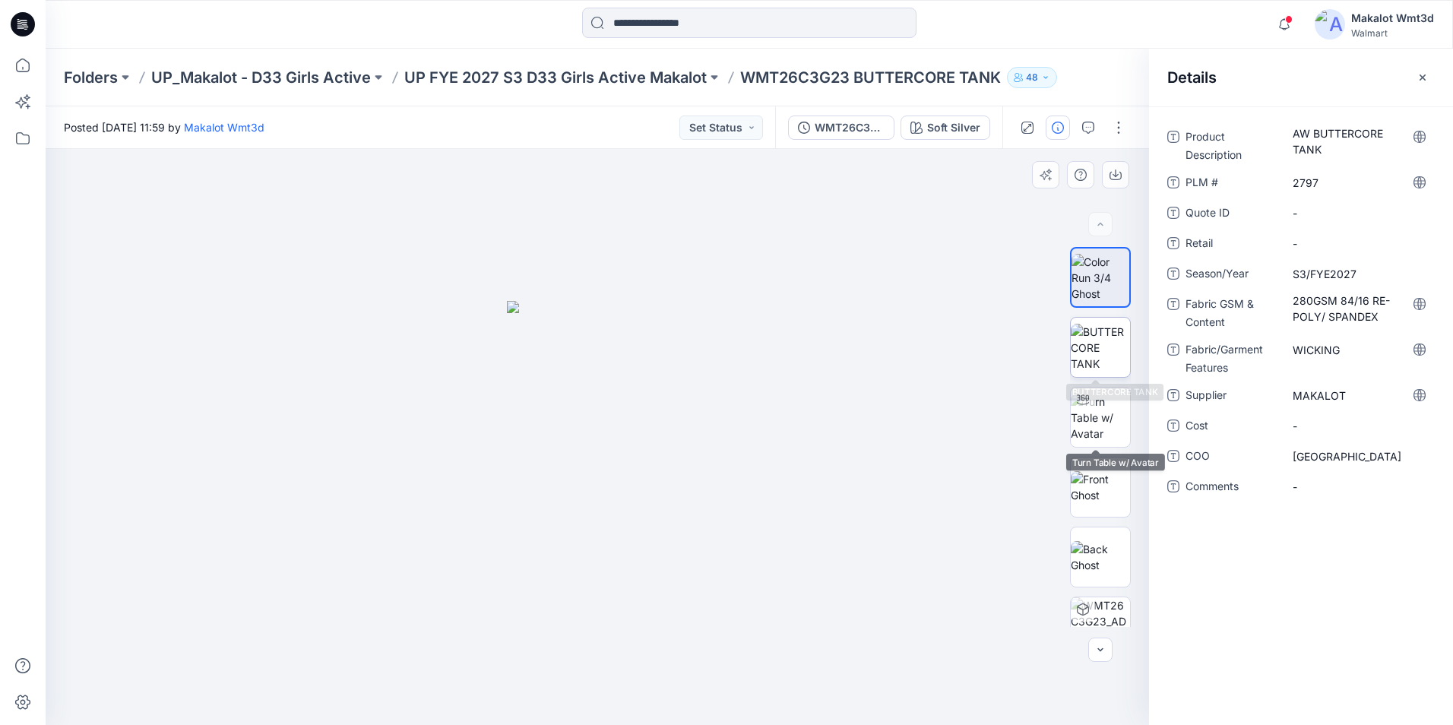
click at [1097, 357] on img at bounding box center [1099, 348] width 59 height 48
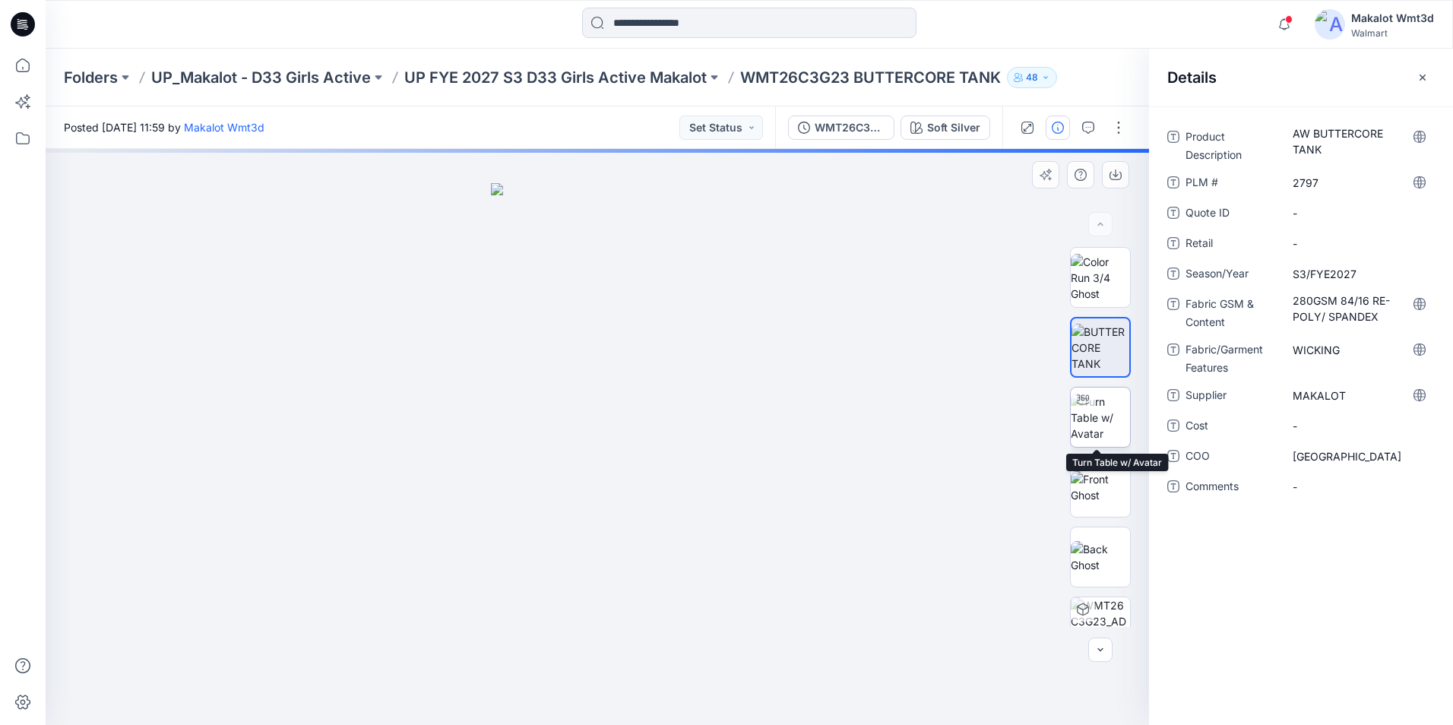
click at [1099, 413] on img at bounding box center [1099, 418] width 59 height 48
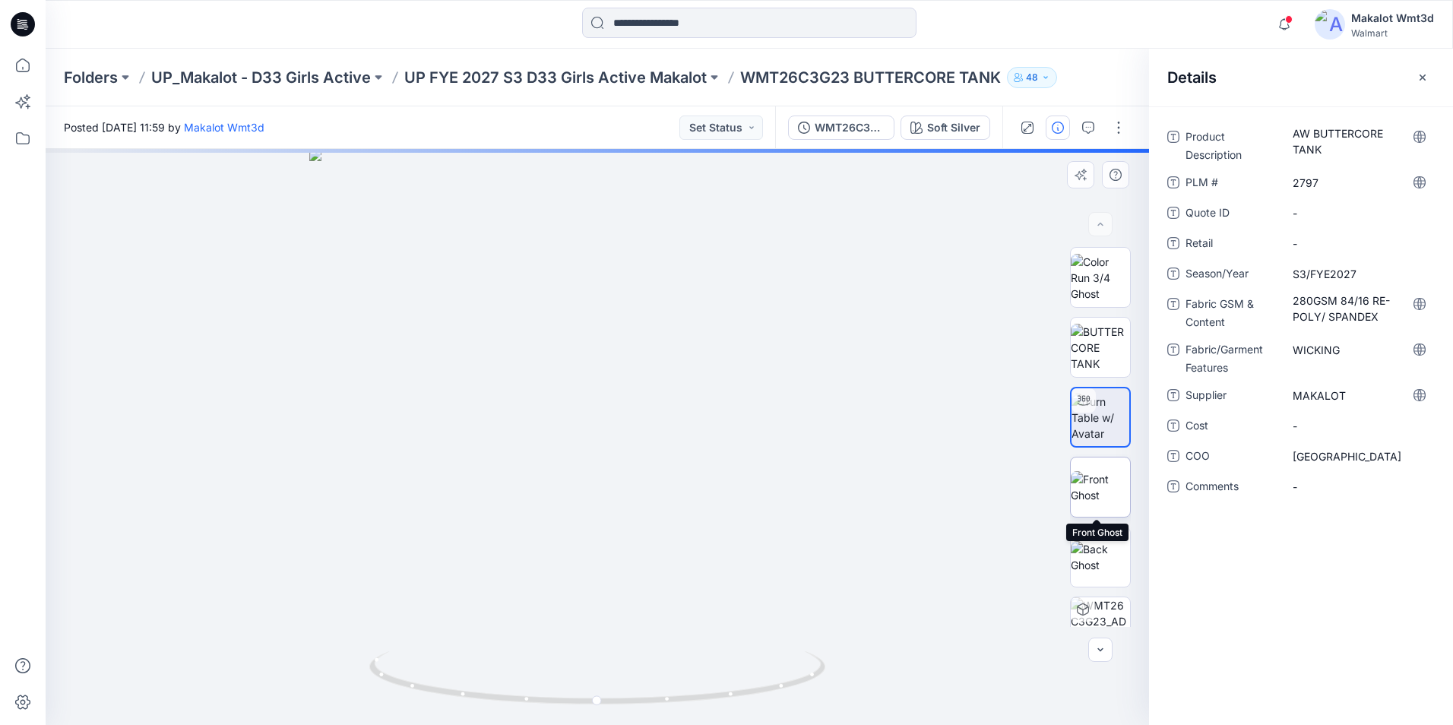
click at [1090, 488] on img at bounding box center [1099, 487] width 59 height 32
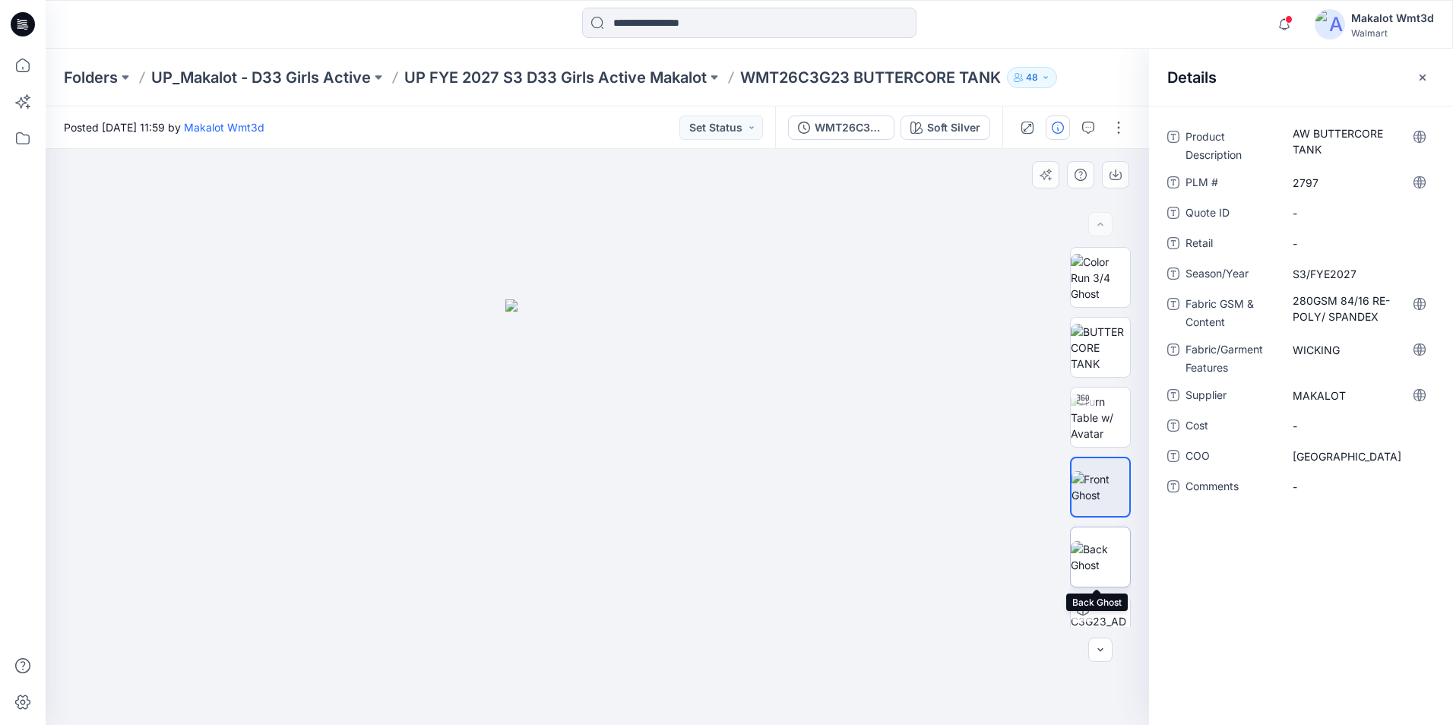
click at [1103, 555] on img at bounding box center [1099, 557] width 59 height 32
click at [1107, 595] on div "XLSX" at bounding box center [1100, 437] width 61 height 380
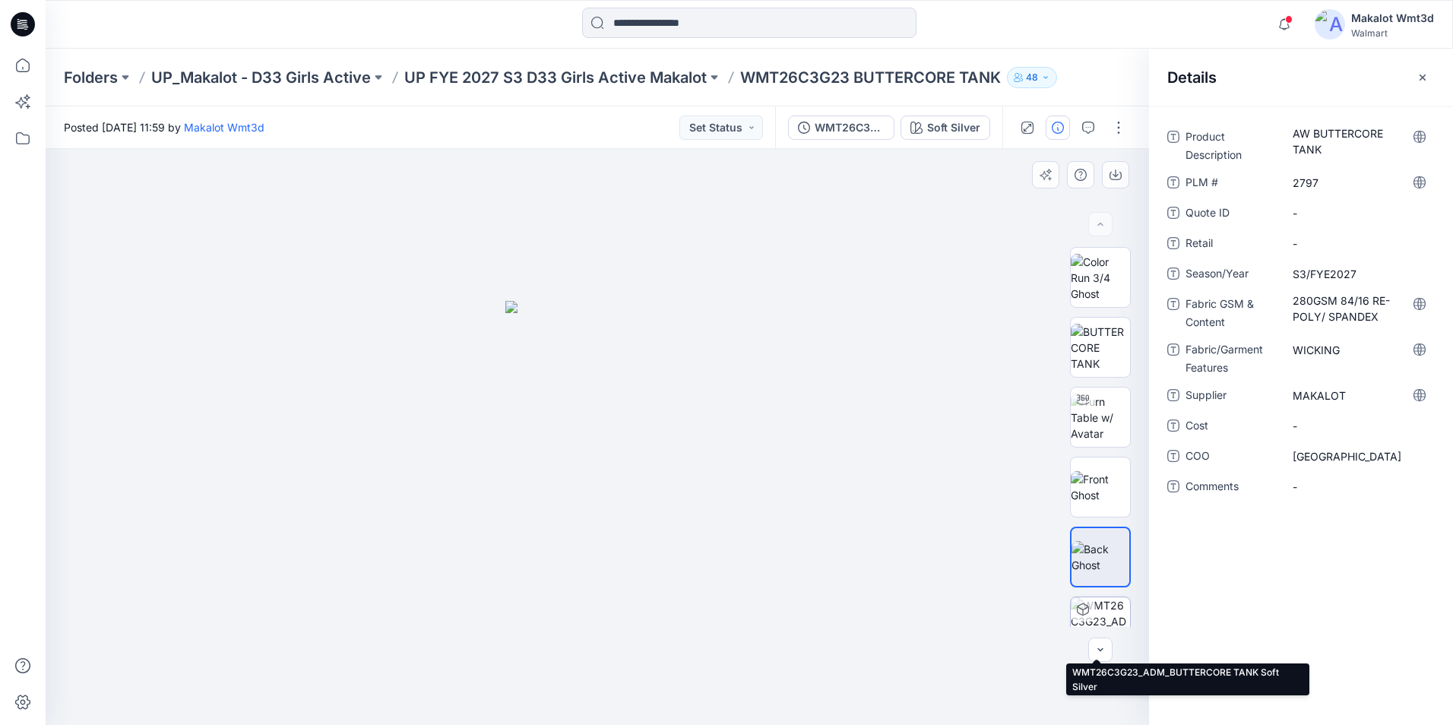
click at [1106, 614] on img at bounding box center [1099, 626] width 59 height 59
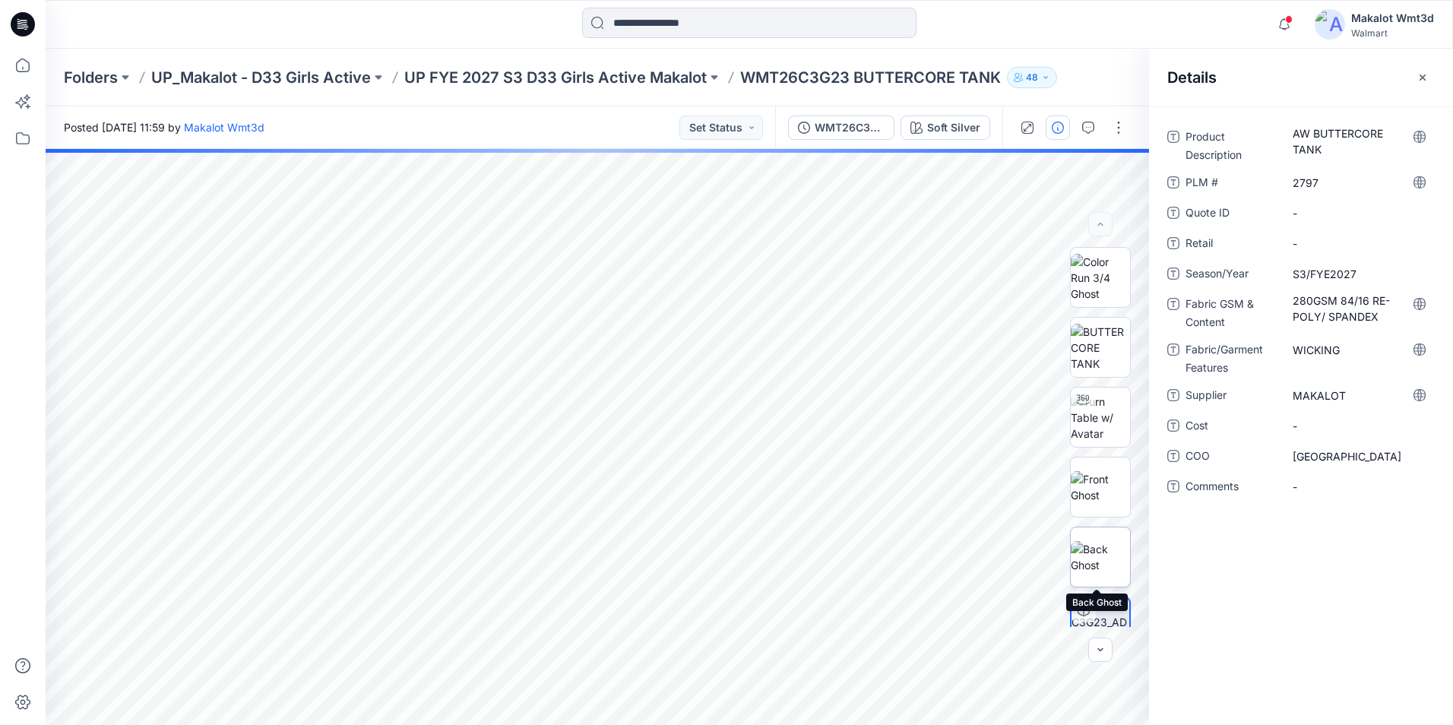
scroll to position [100, 0]
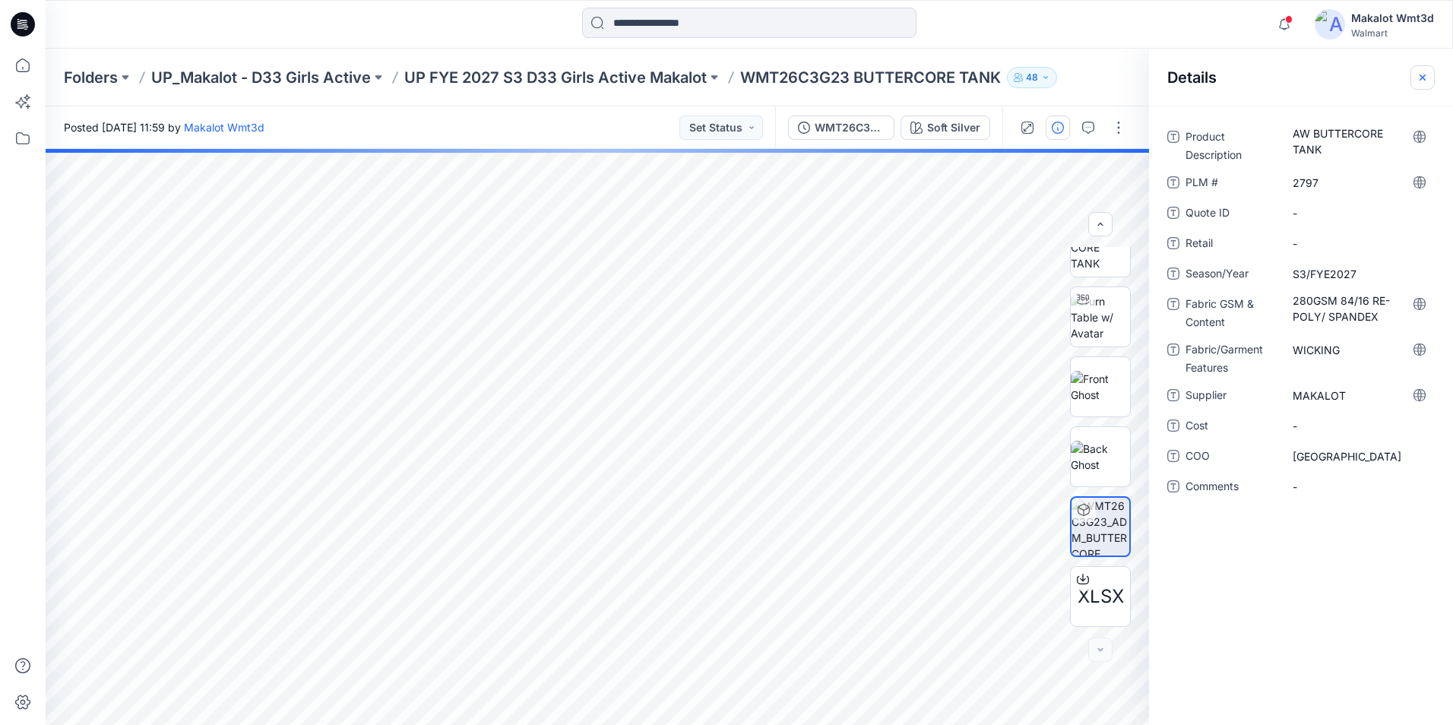
click at [1431, 77] on button "button" at bounding box center [1422, 77] width 24 height 24
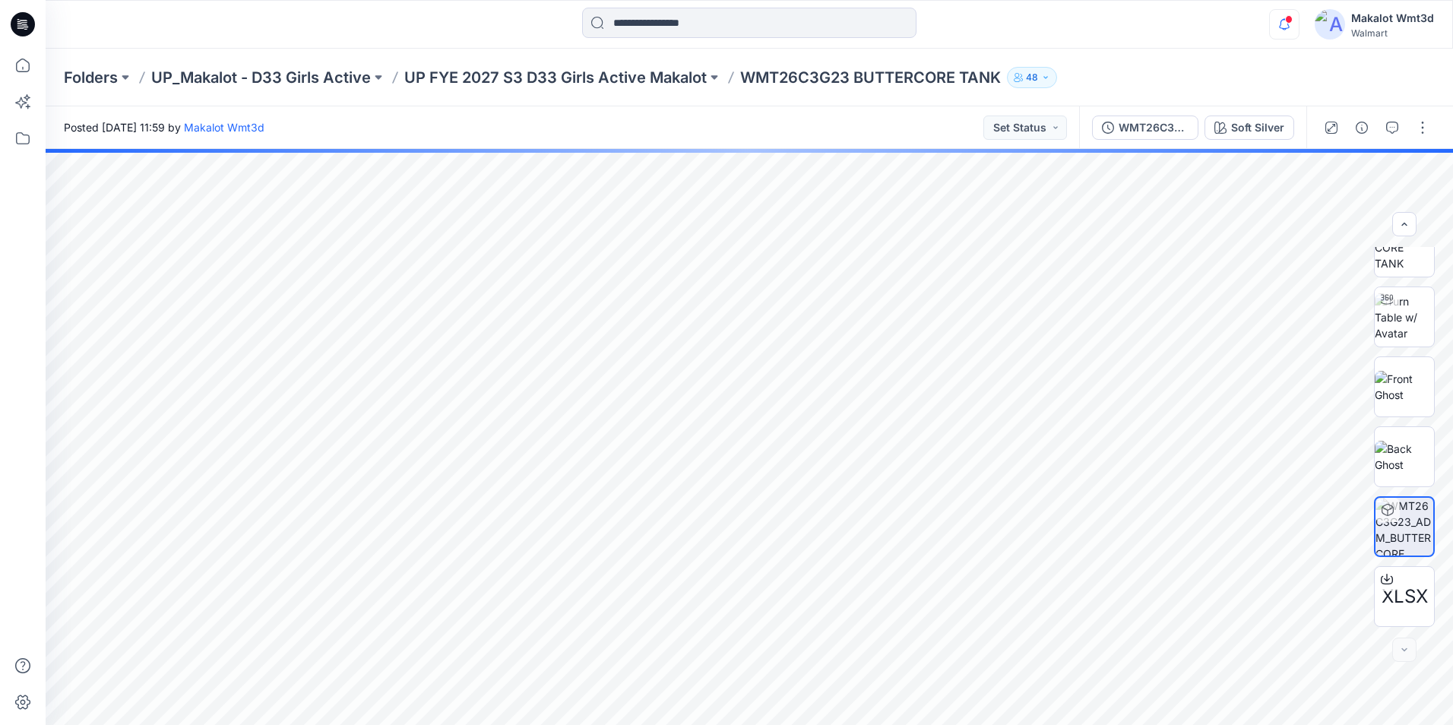
click at [1285, 27] on icon "button" at bounding box center [1283, 24] width 29 height 30
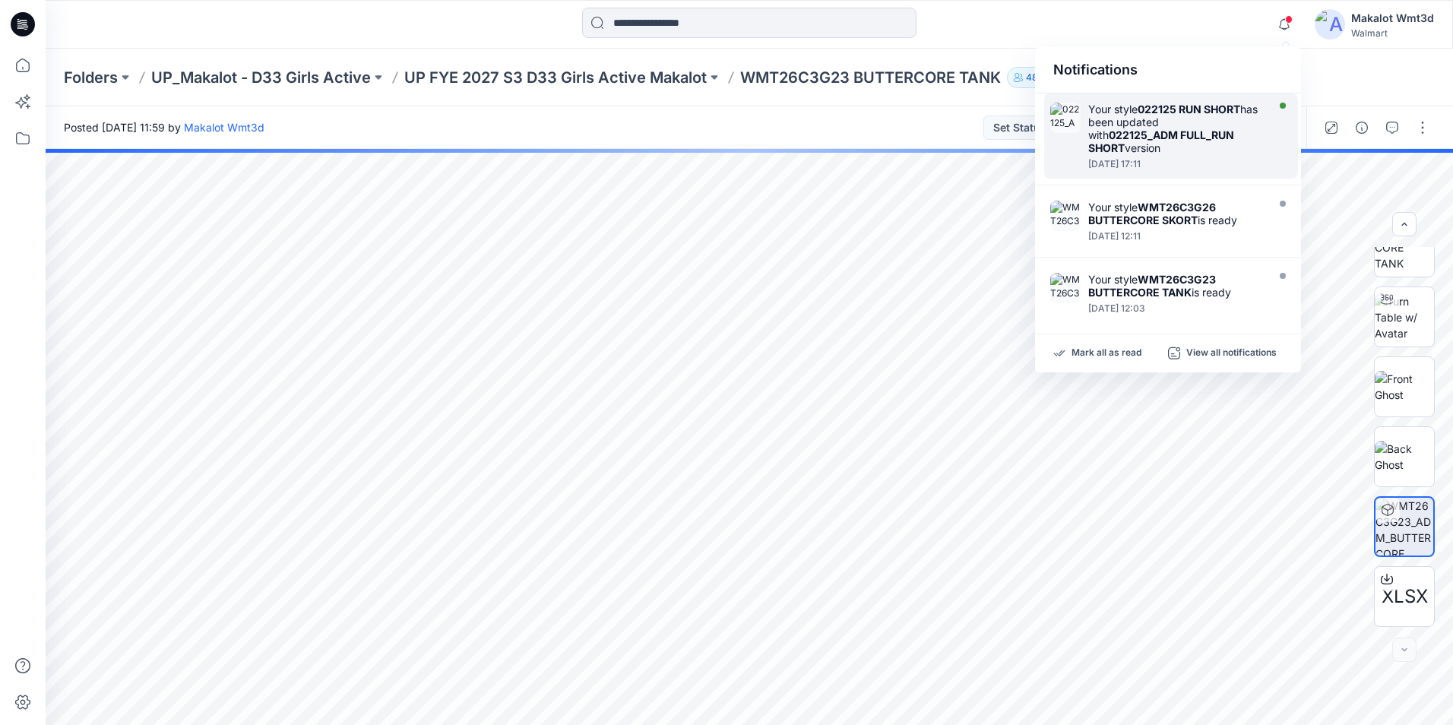
click at [1152, 94] on div "Your style 022125 RUN SHORT has been updated with 022125_ADM FULL_RUN SHORT ver…" at bounding box center [1171, 135] width 254 height 85
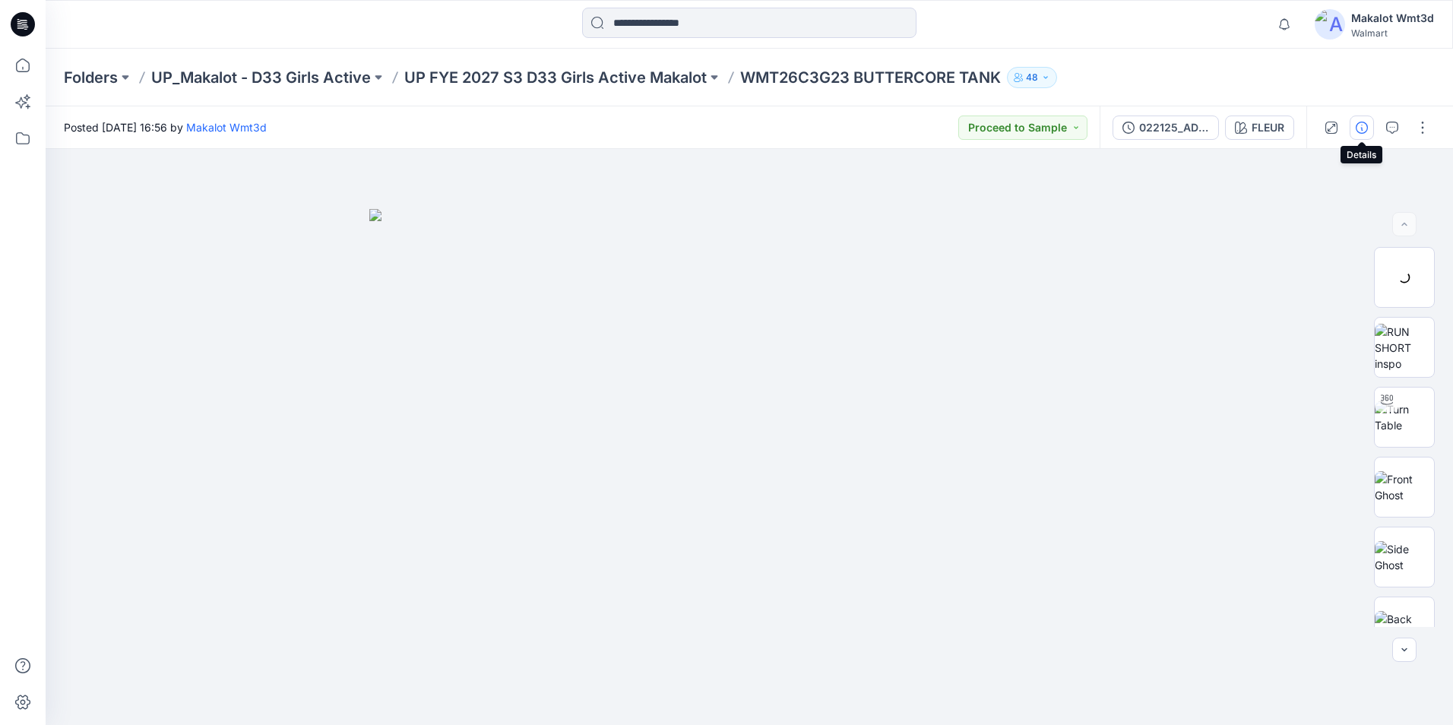
click at [1354, 127] on button "button" at bounding box center [1361, 127] width 24 height 24
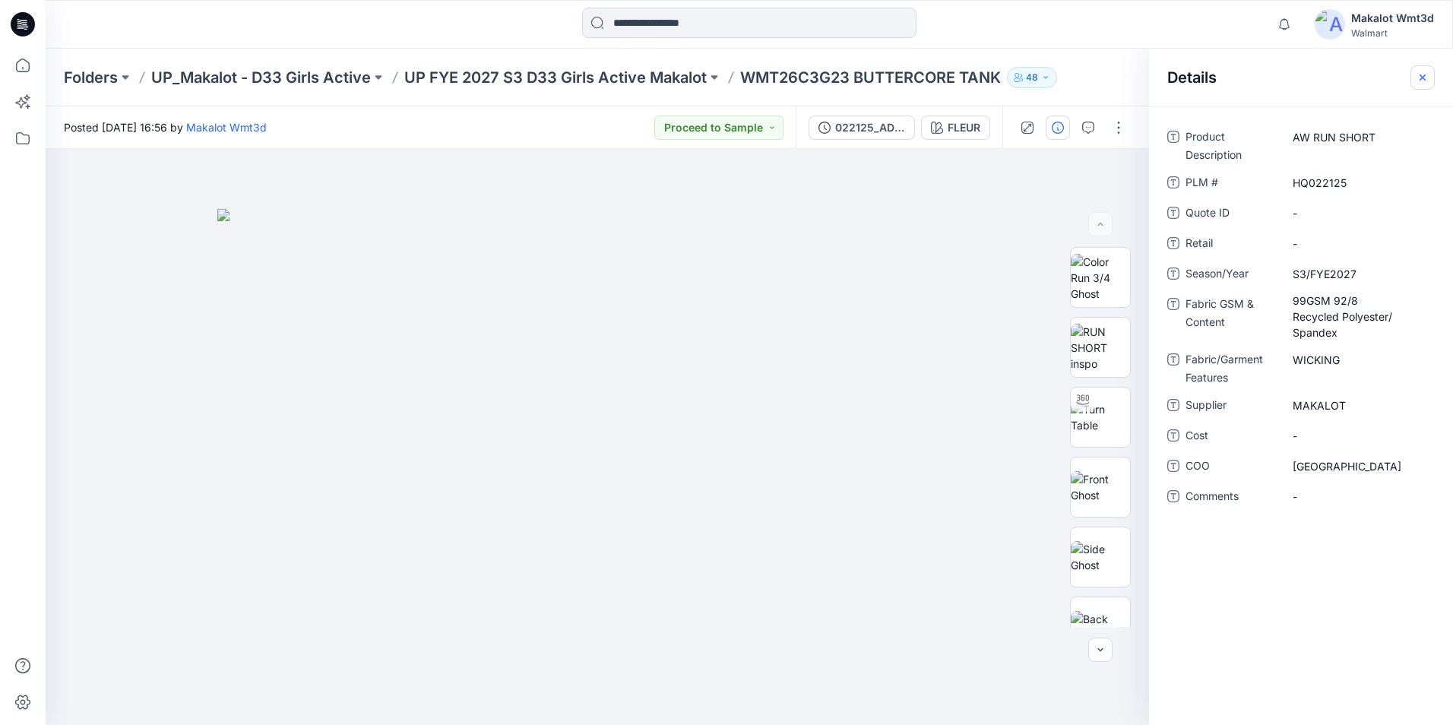
click at [1420, 79] on icon "button" at bounding box center [1422, 77] width 6 height 6
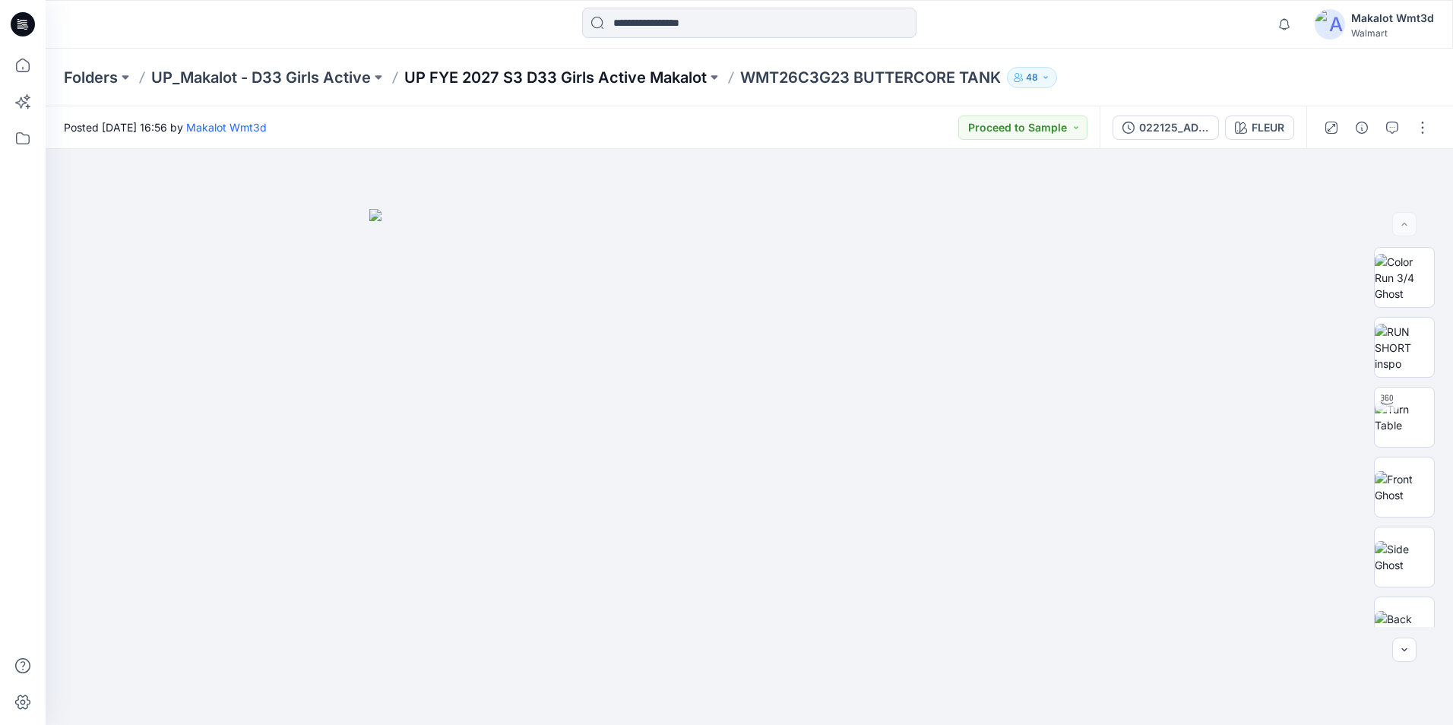
click at [606, 83] on p "UP FYE 2027 S3 D33 Girls Active Makalot" at bounding box center [555, 77] width 302 height 21
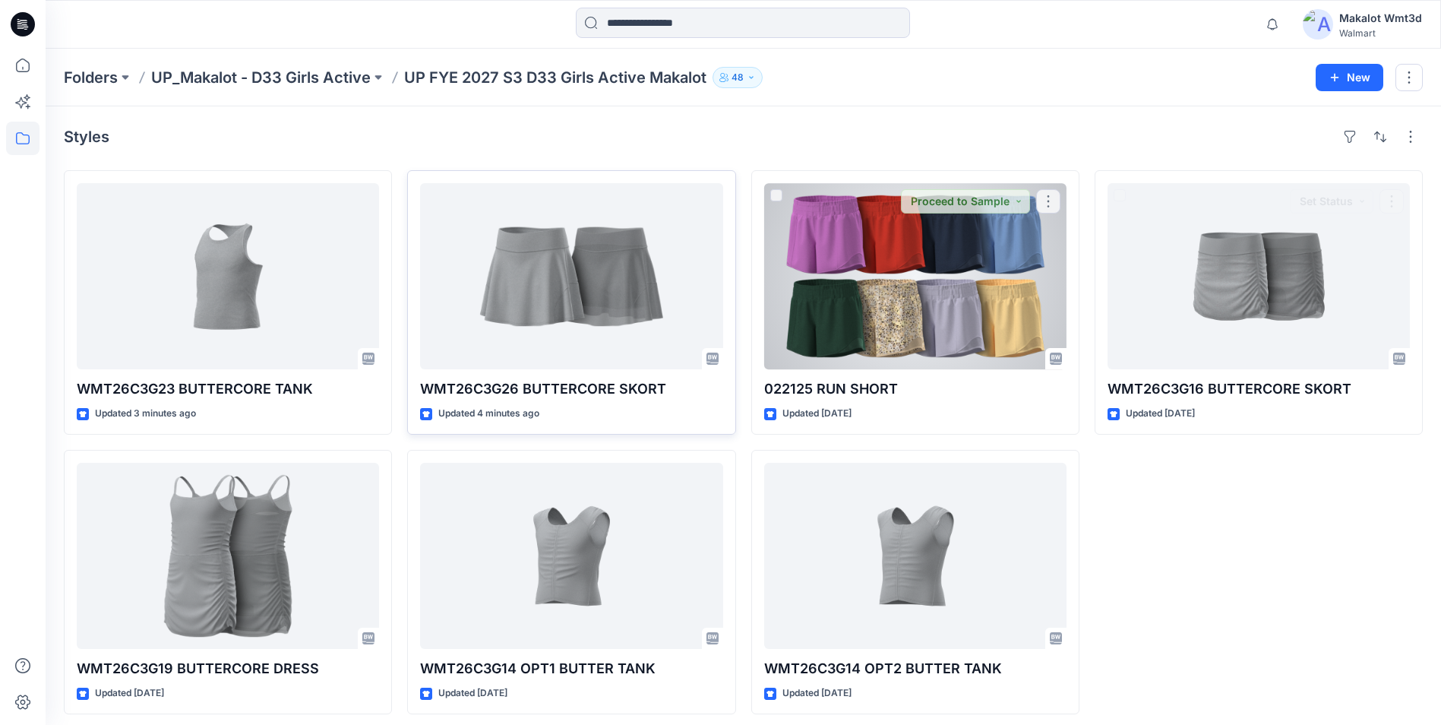
scroll to position [8, 0]
